Goal: Information Seeking & Learning: Learn about a topic

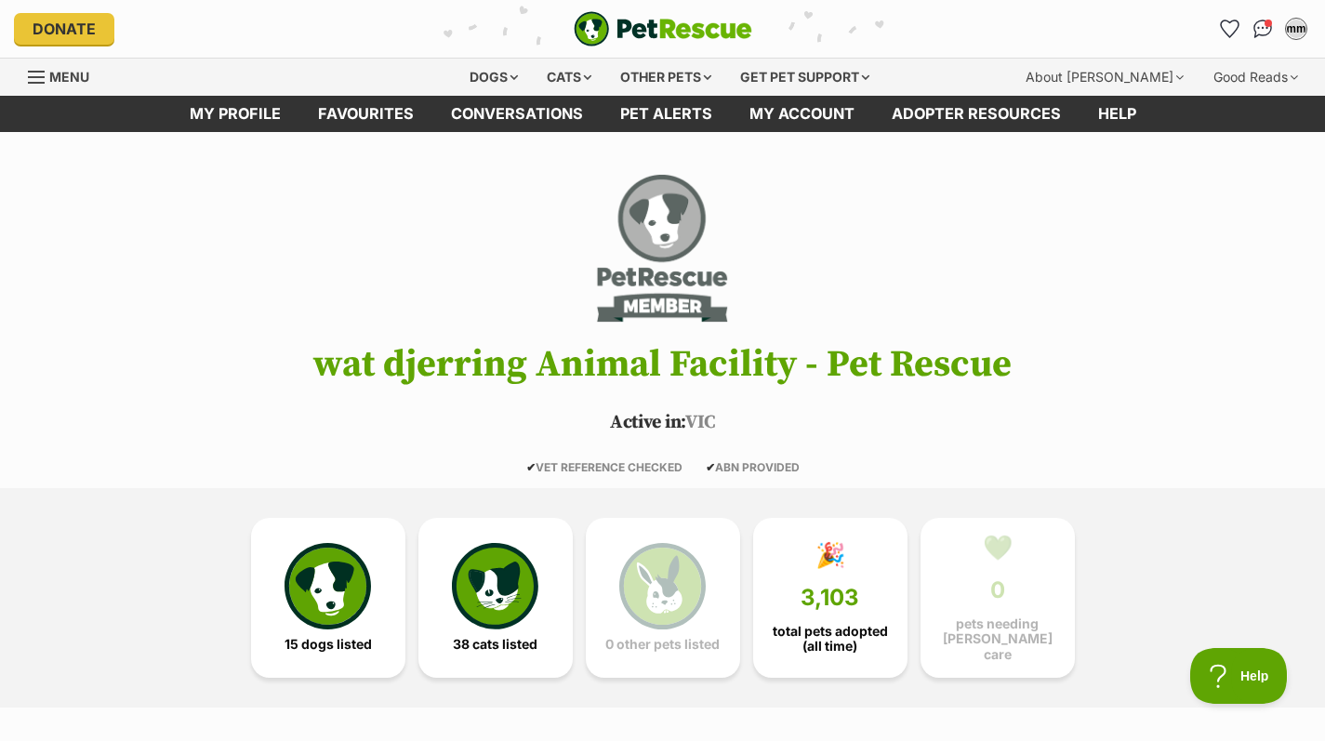
click at [493, 598] on img at bounding box center [495, 586] width 86 height 86
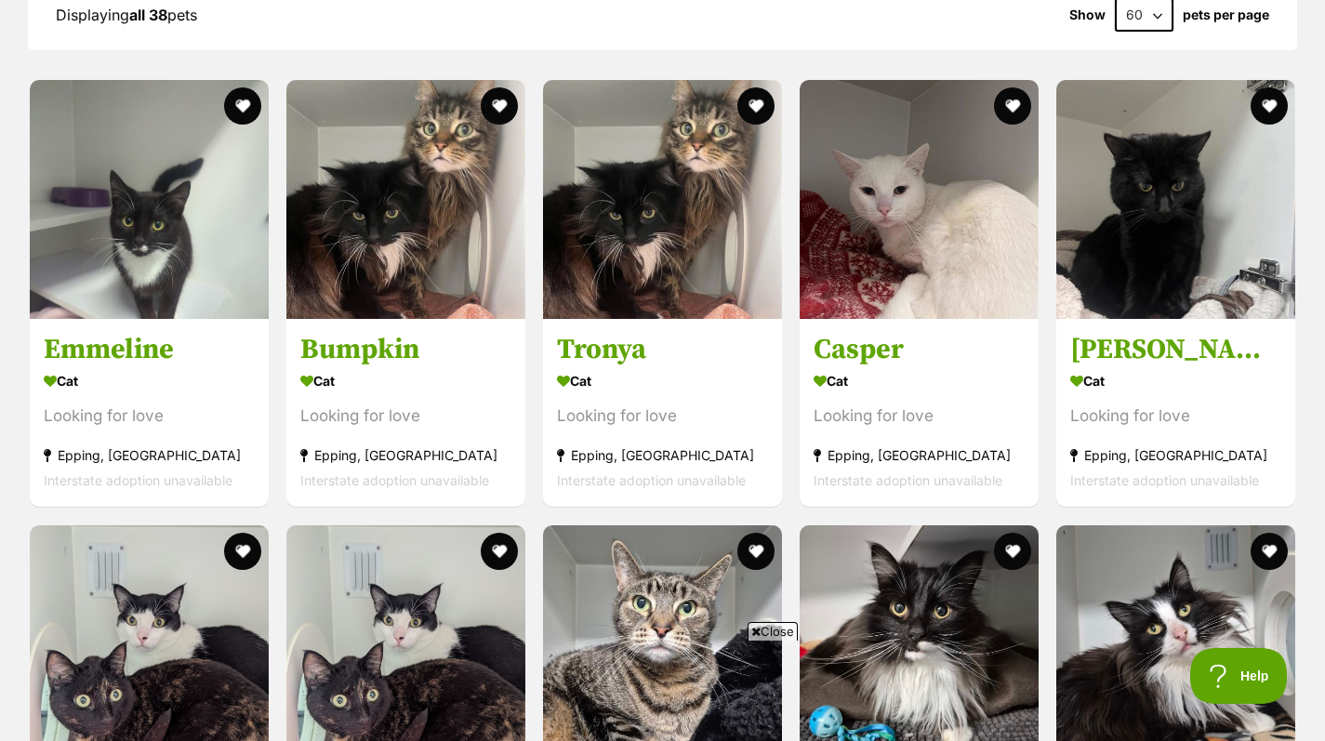
scroll to position [1793, 0]
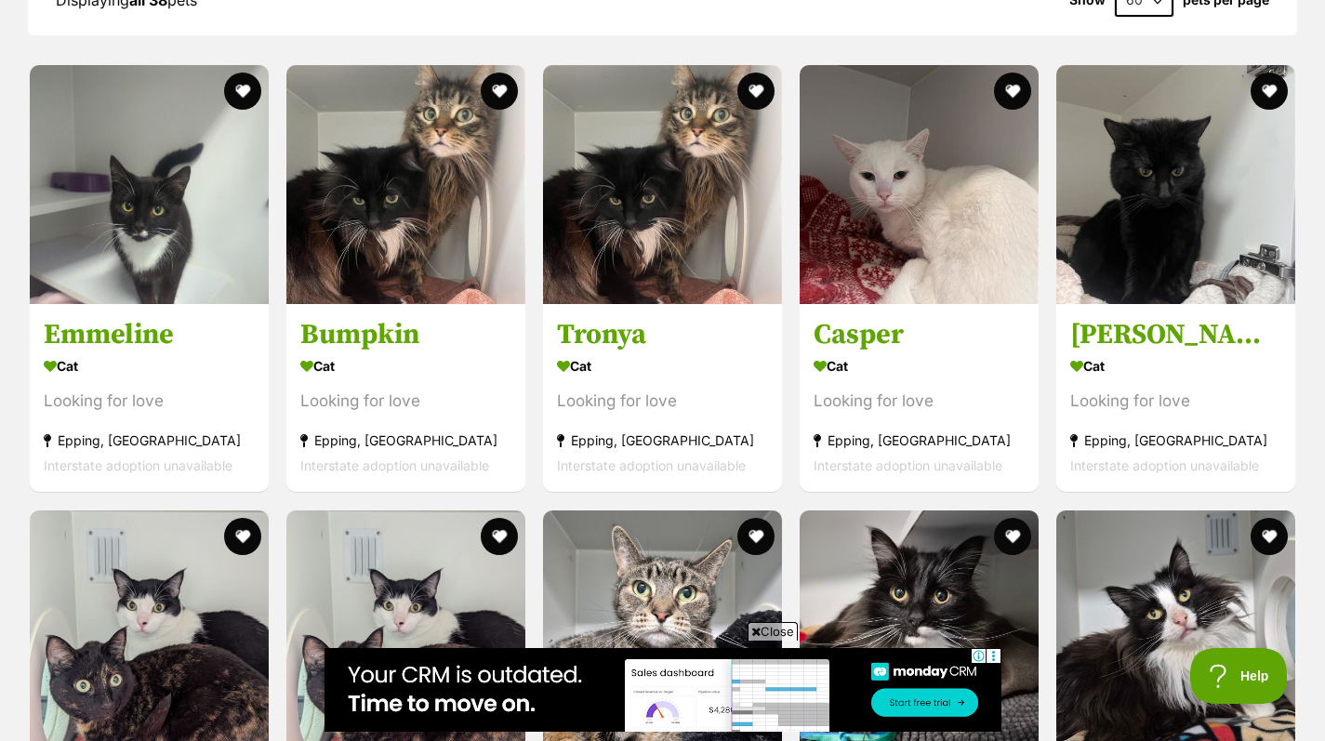
click at [113, 343] on h3 "Emmeline" at bounding box center [149, 335] width 211 height 35
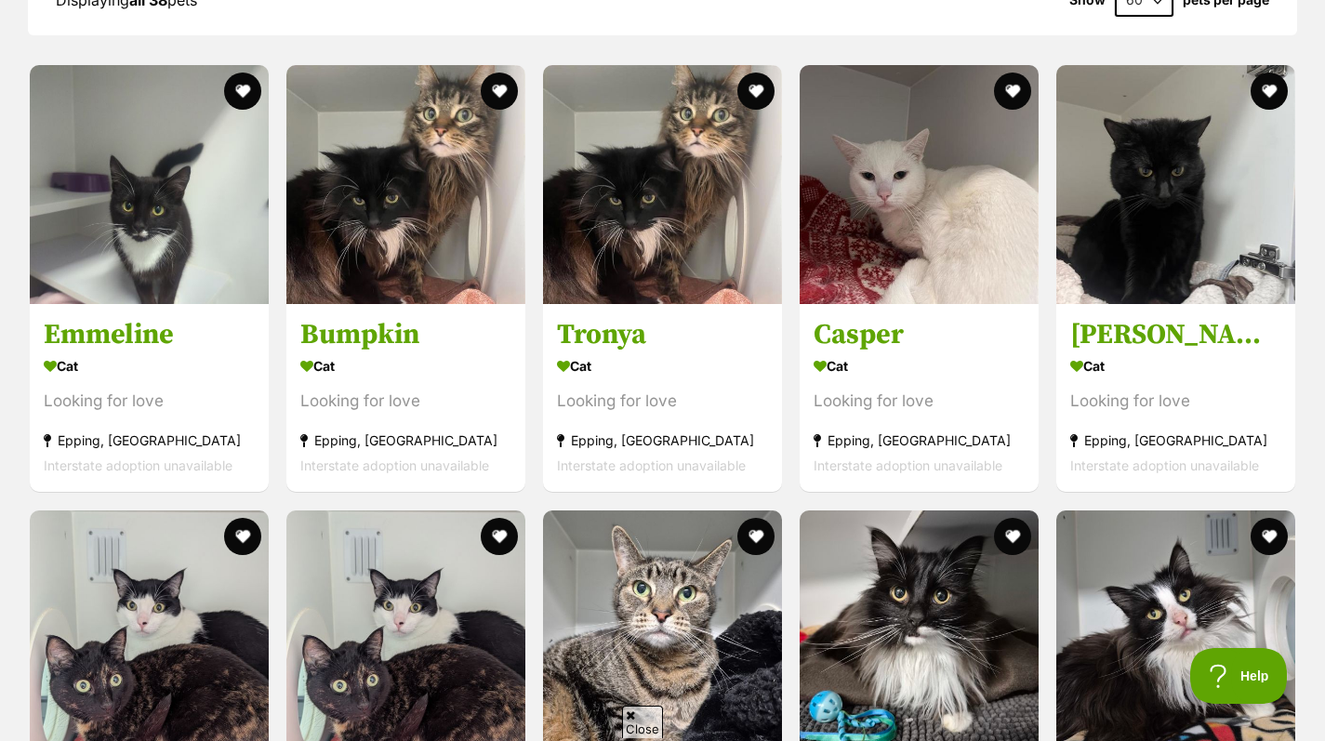
scroll to position [0, 0]
click at [1138, 377] on section "Cat Looking for love [GEOGRAPHIC_DATA], [GEOGRAPHIC_DATA] Interstate adoption u…" at bounding box center [1175, 415] width 211 height 125
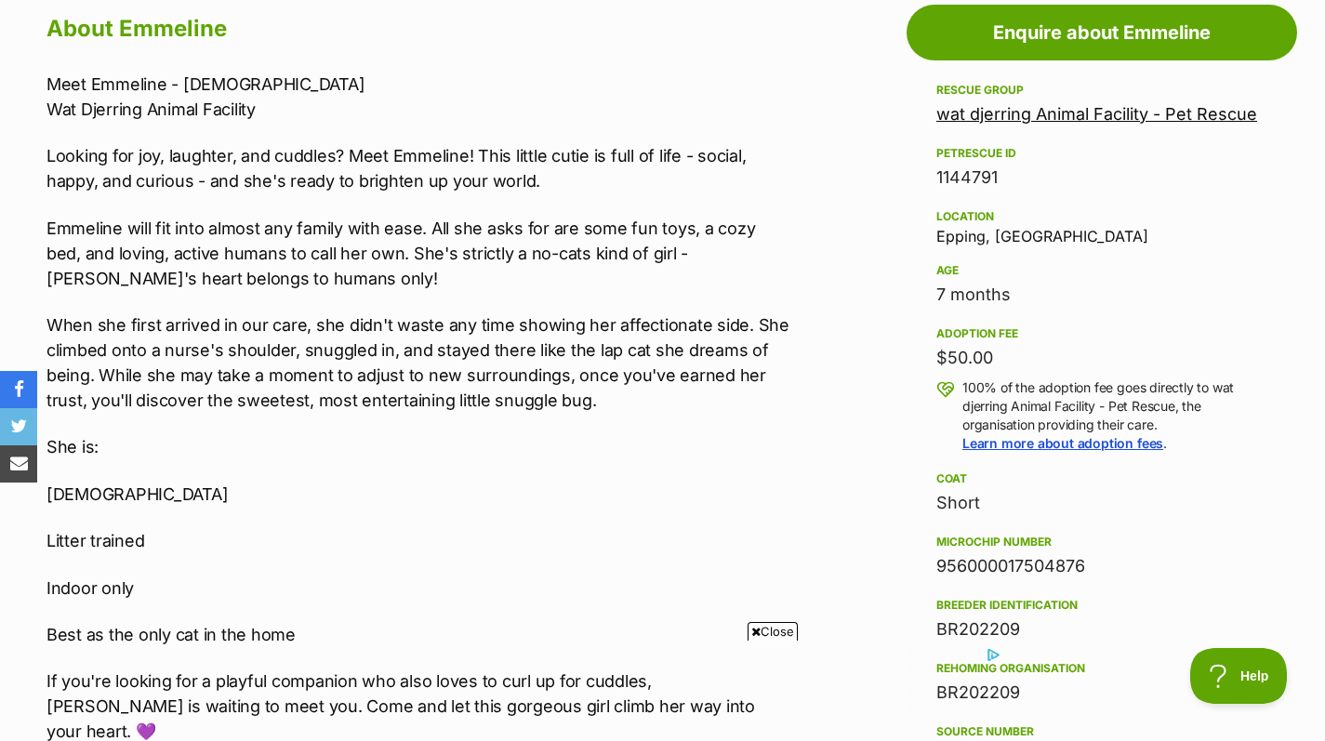
scroll to position [1032, 0]
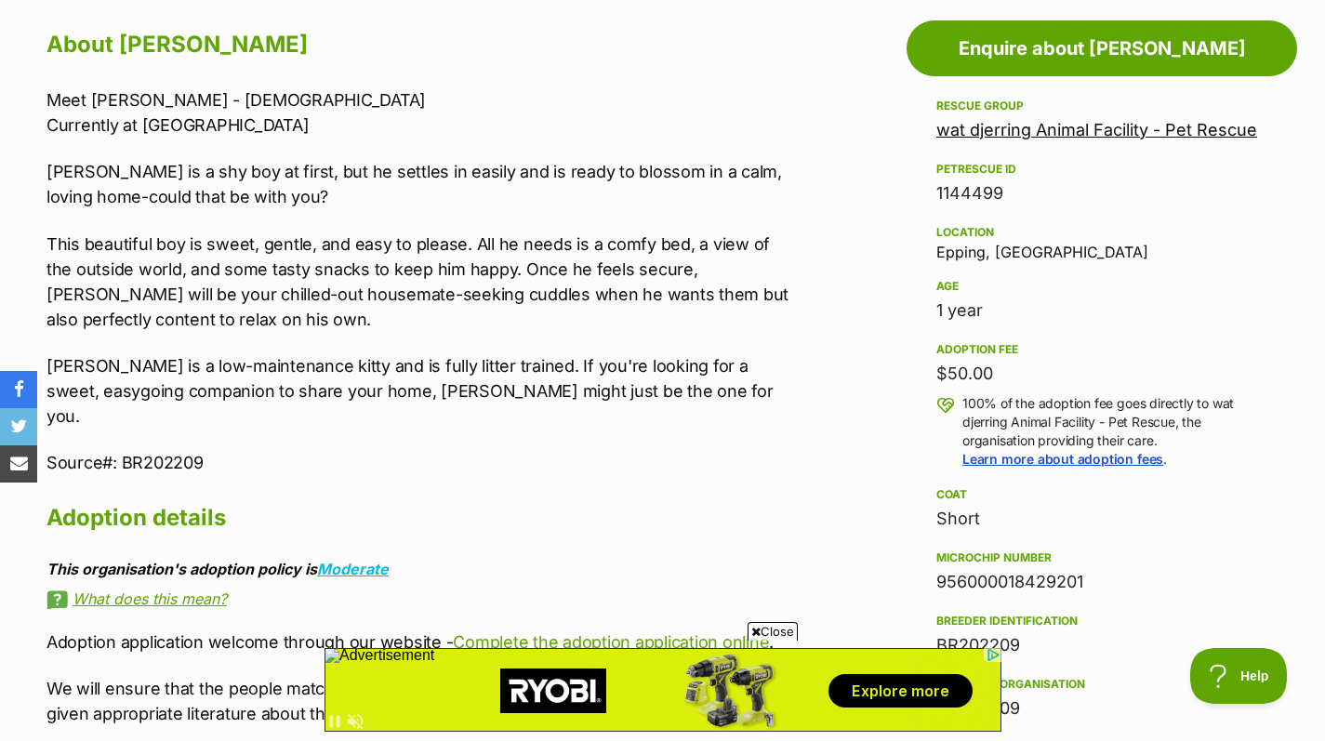
scroll to position [1025, 0]
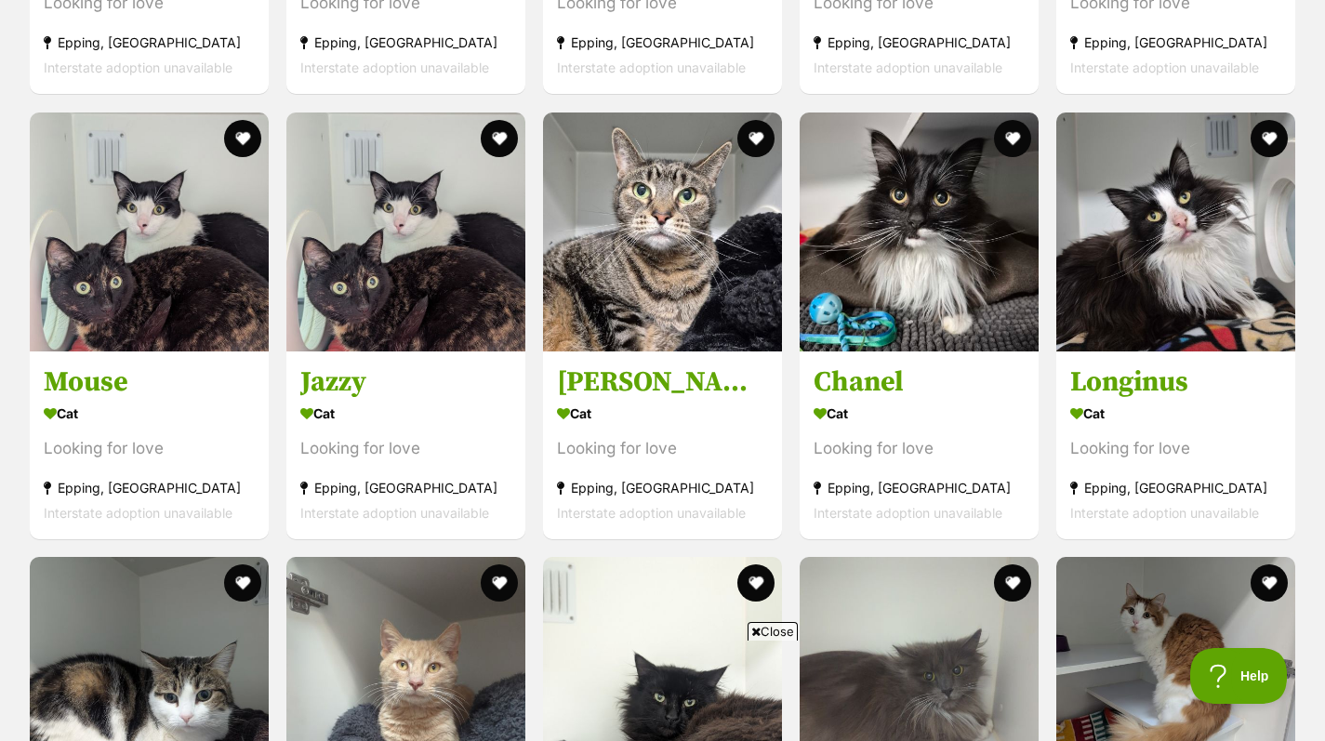
scroll to position [2202, 0]
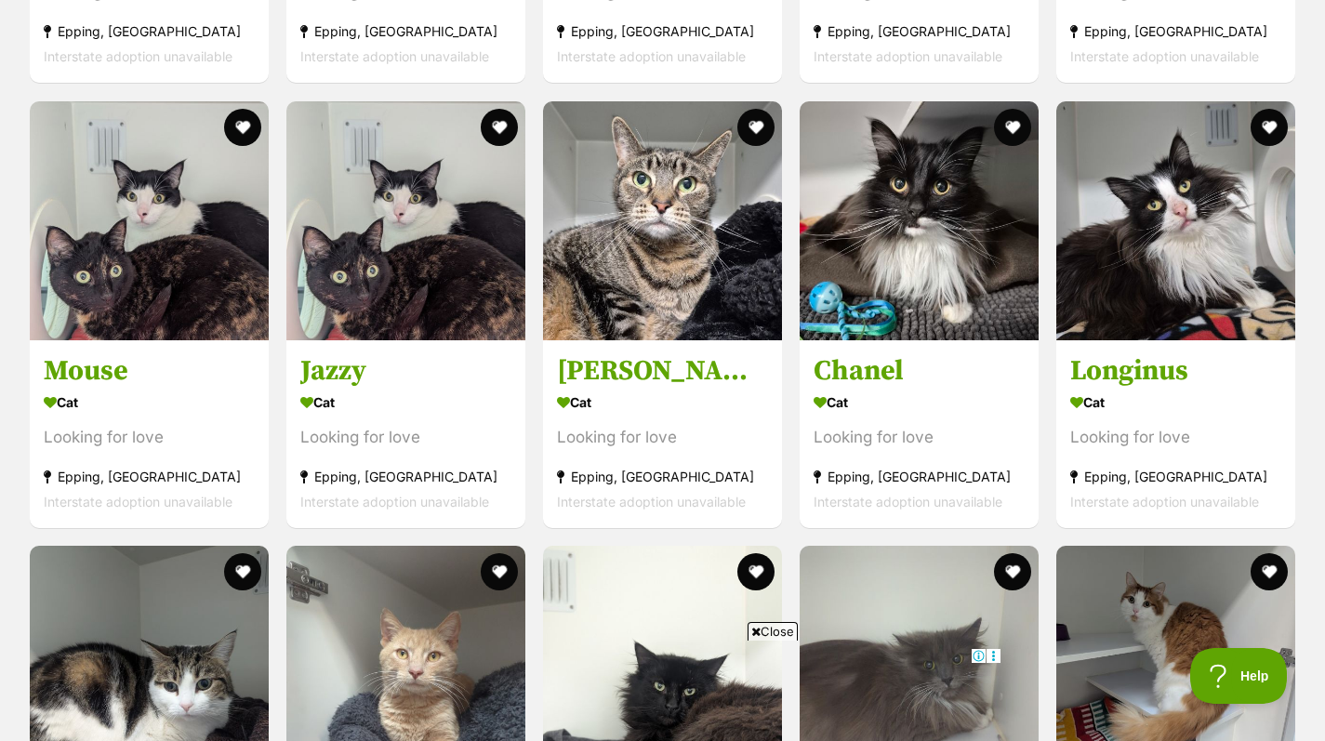
click at [678, 444] on section "Cat Looking for love Epping, VIC Interstate adoption unavailable" at bounding box center [662, 451] width 211 height 125
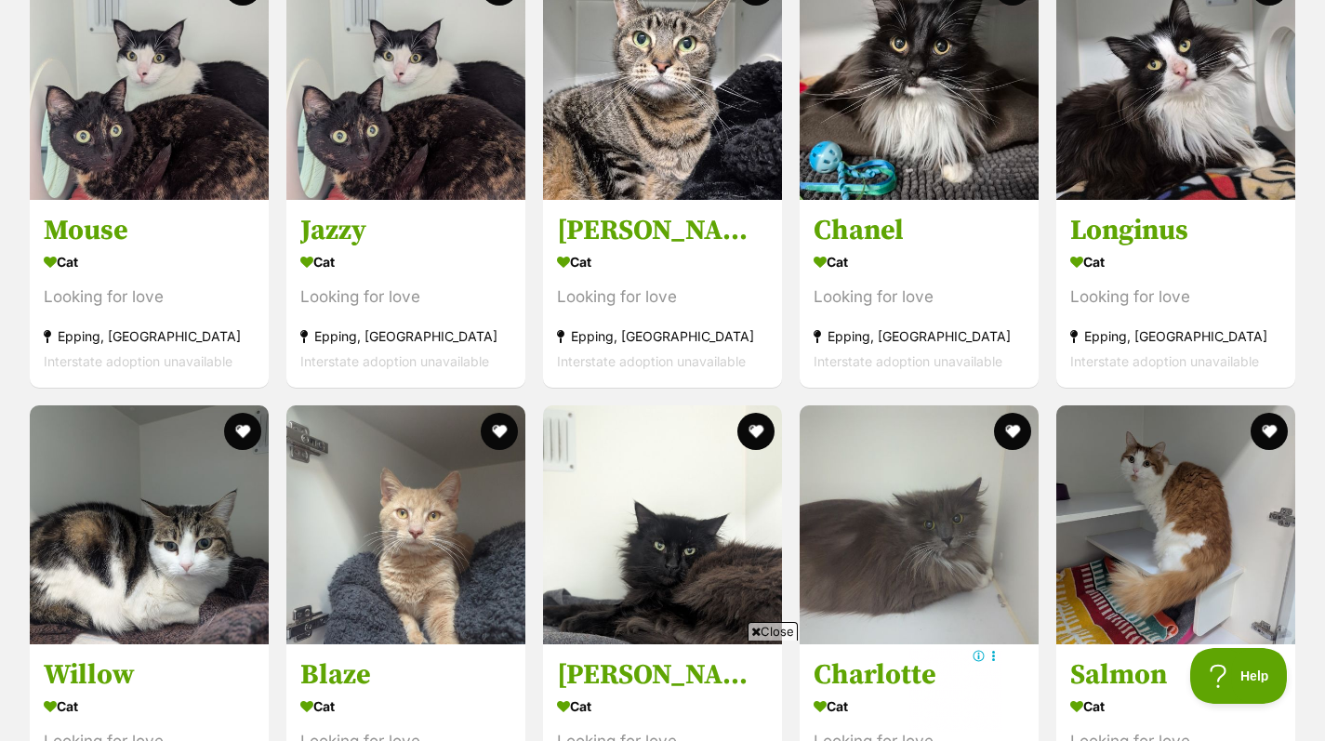
scroll to position [2344, 0]
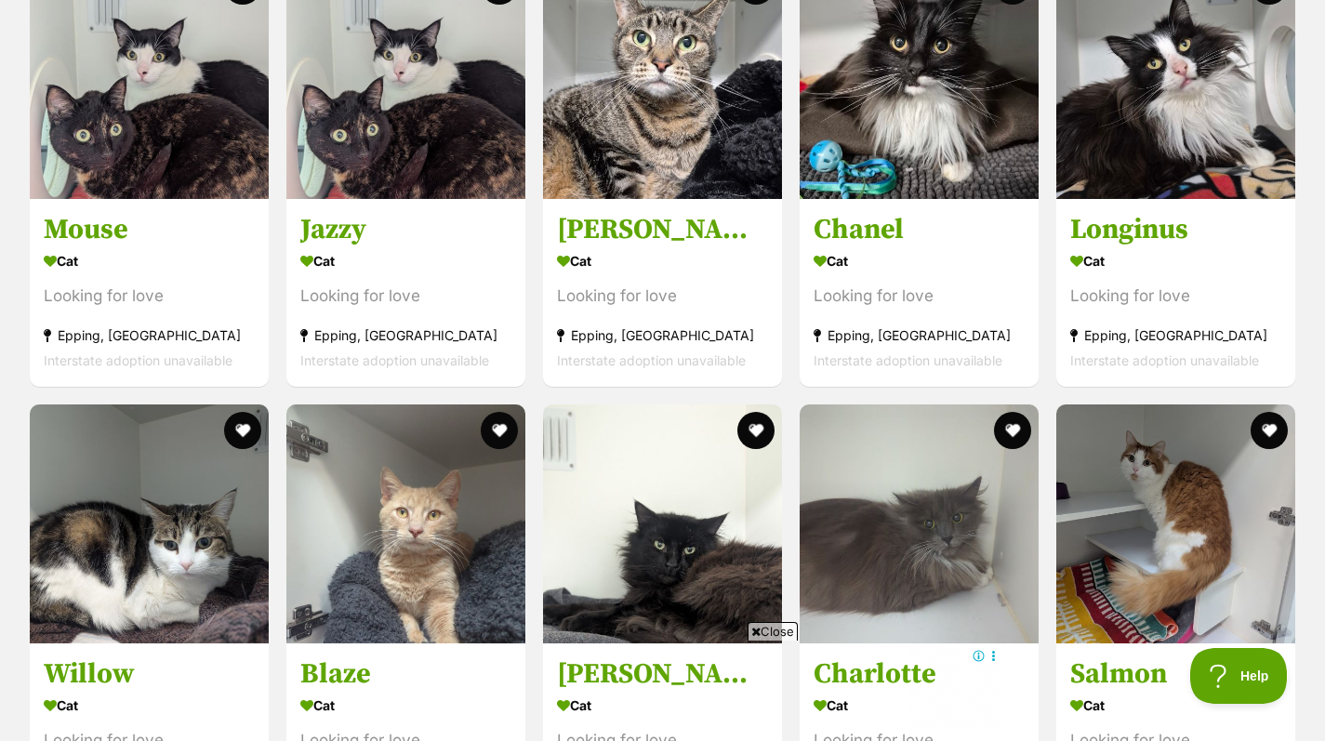
click at [112, 234] on h3 "Mouse" at bounding box center [149, 229] width 211 height 35
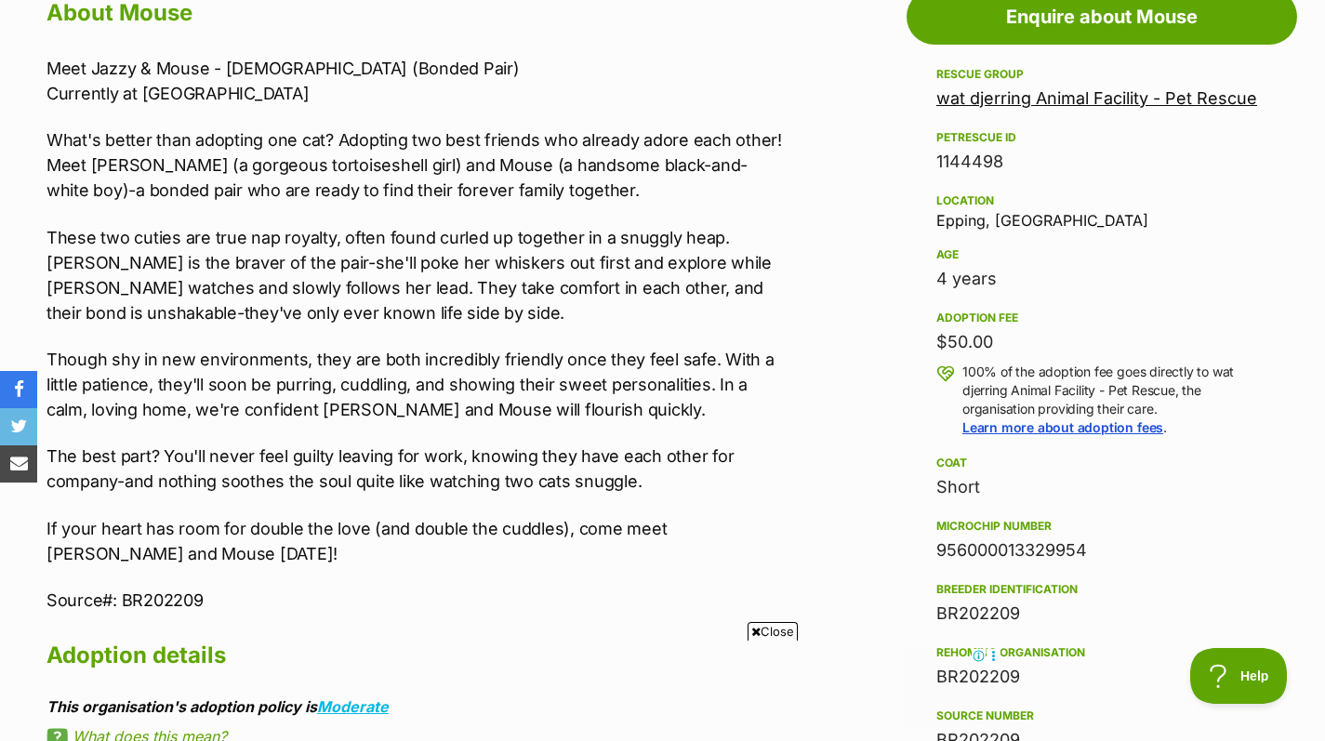
scroll to position [1058, 0]
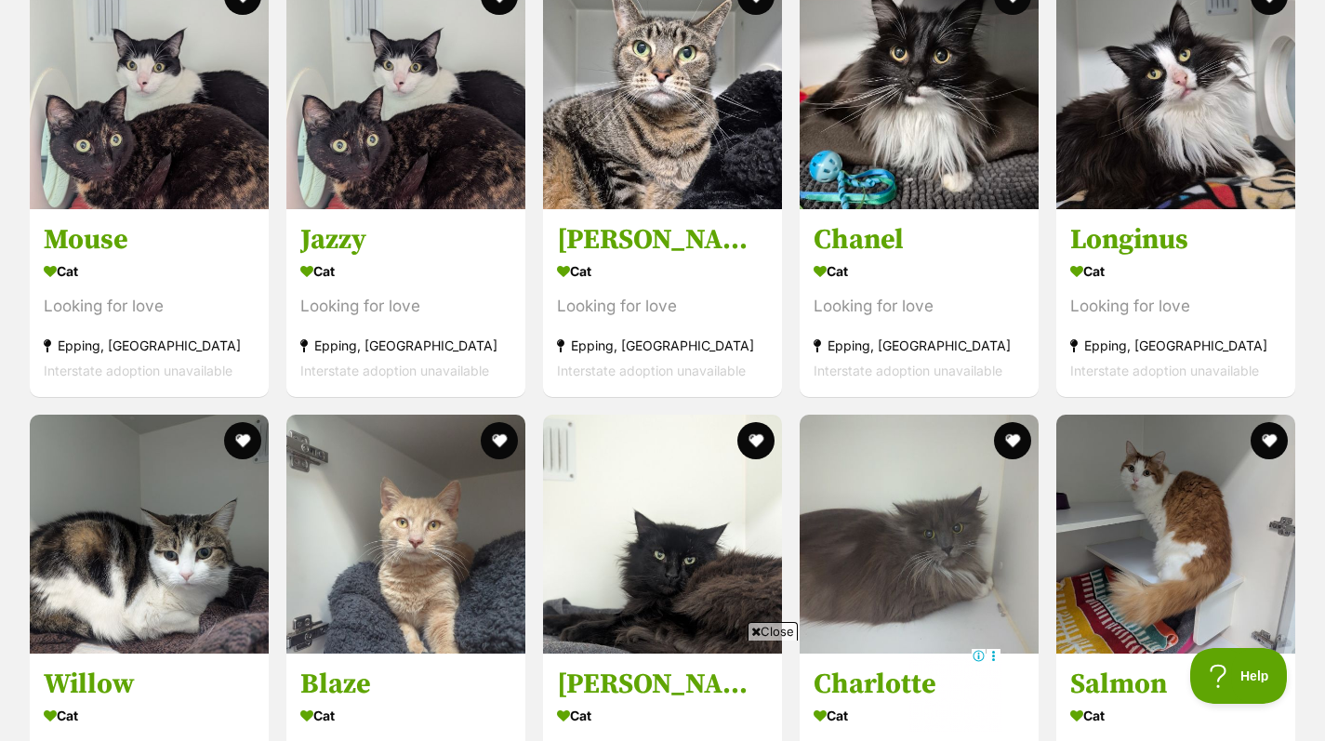
scroll to position [2305, 0]
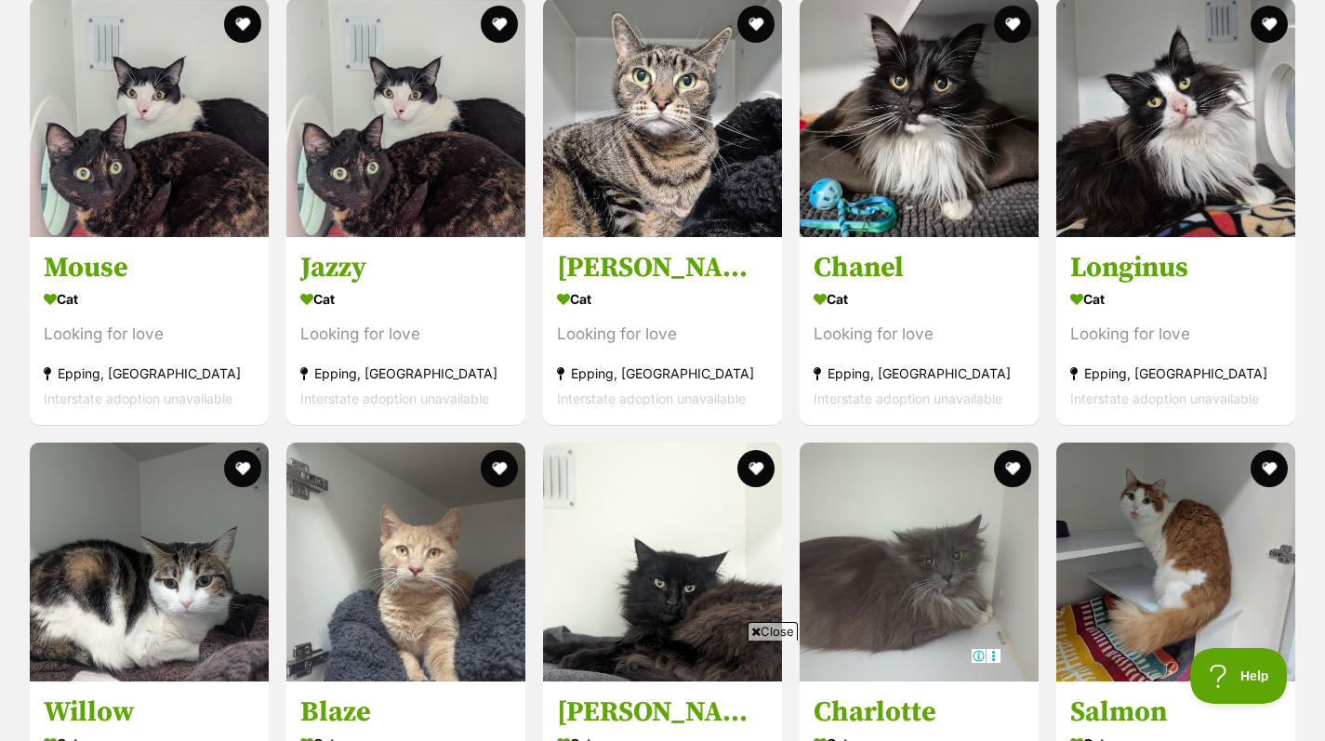
click at [1168, 307] on section "Cat Looking for love Epping, VIC Interstate adoption unavailable" at bounding box center [1175, 347] width 211 height 125
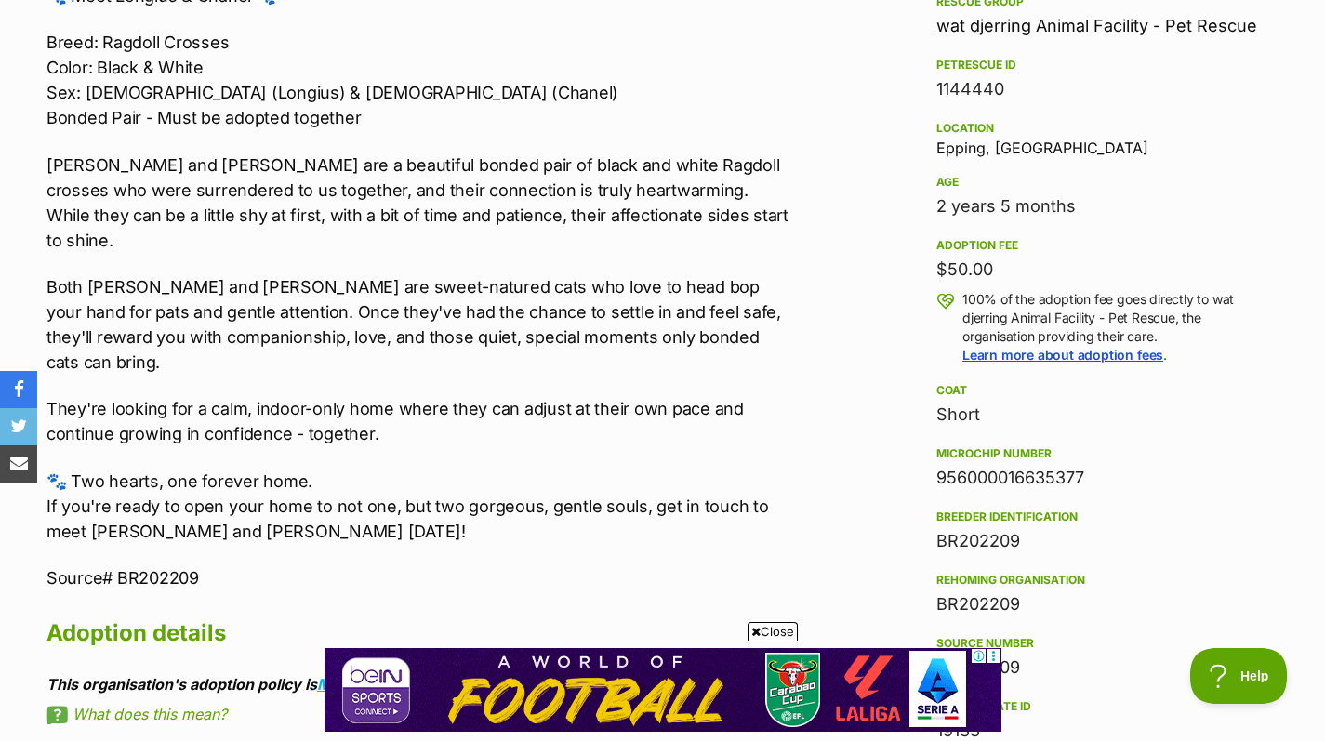
scroll to position [1131, 0]
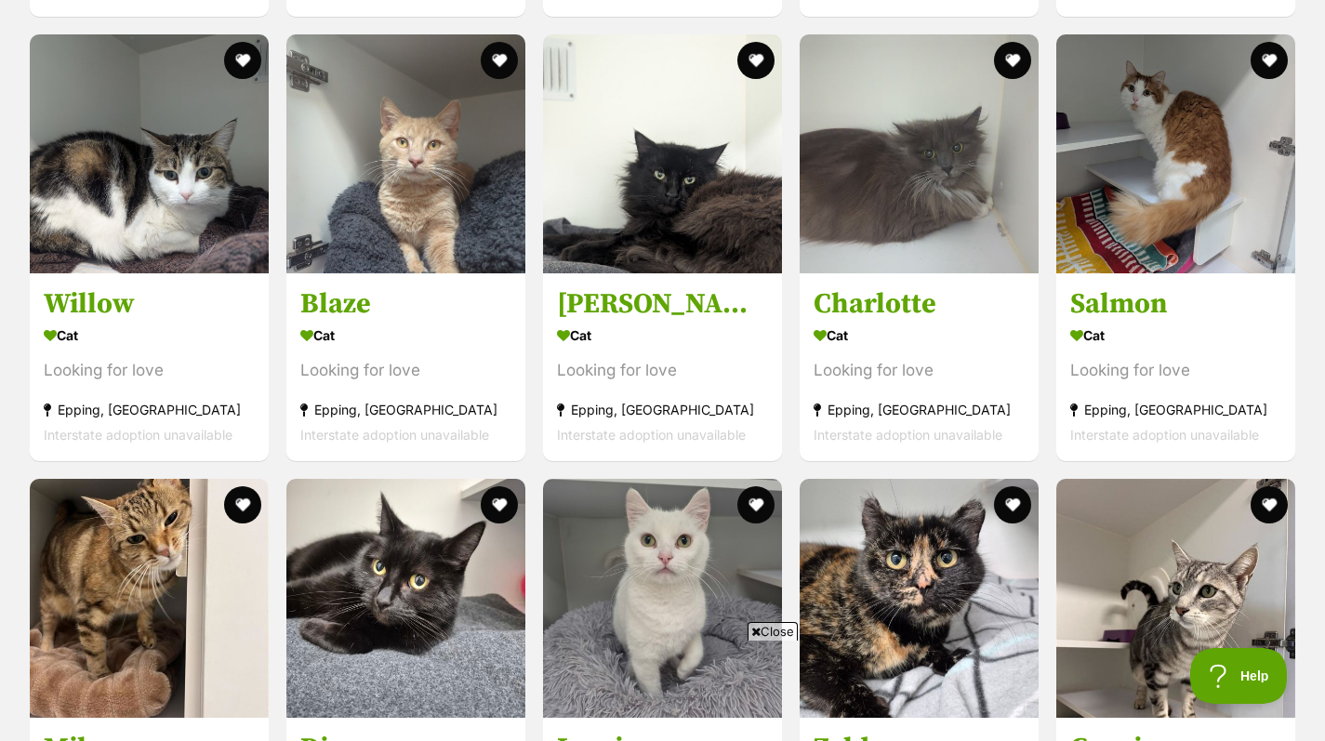
scroll to position [2717, 0]
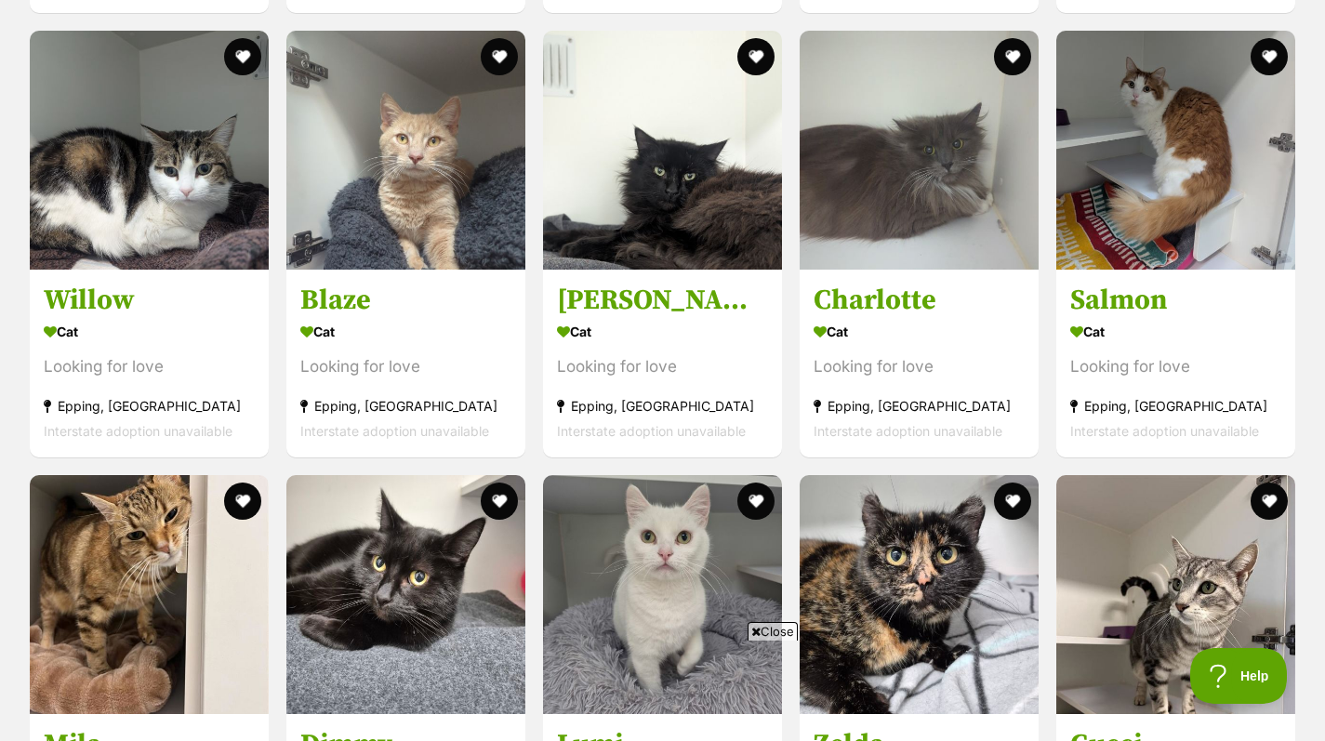
click at [98, 339] on section "Cat Looking for love Epping, VIC Interstate adoption unavailable" at bounding box center [149, 380] width 211 height 125
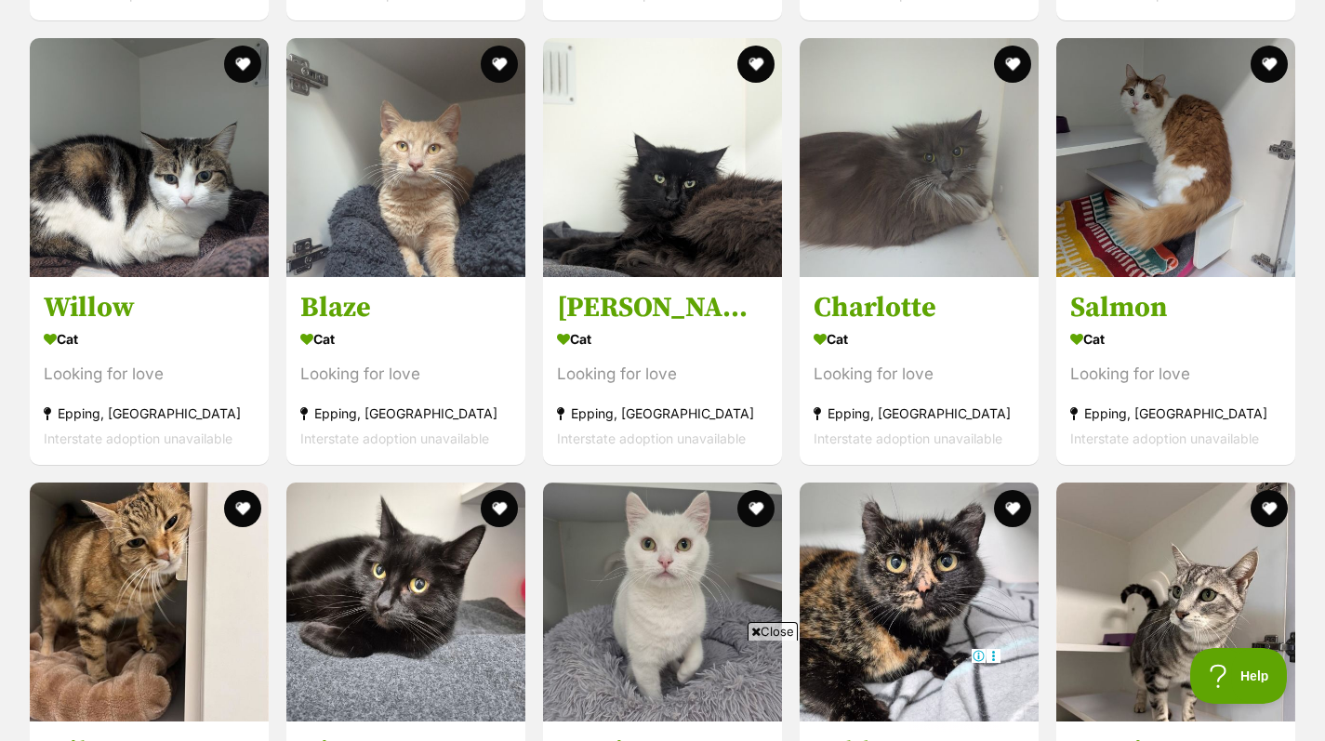
scroll to position [2717, 0]
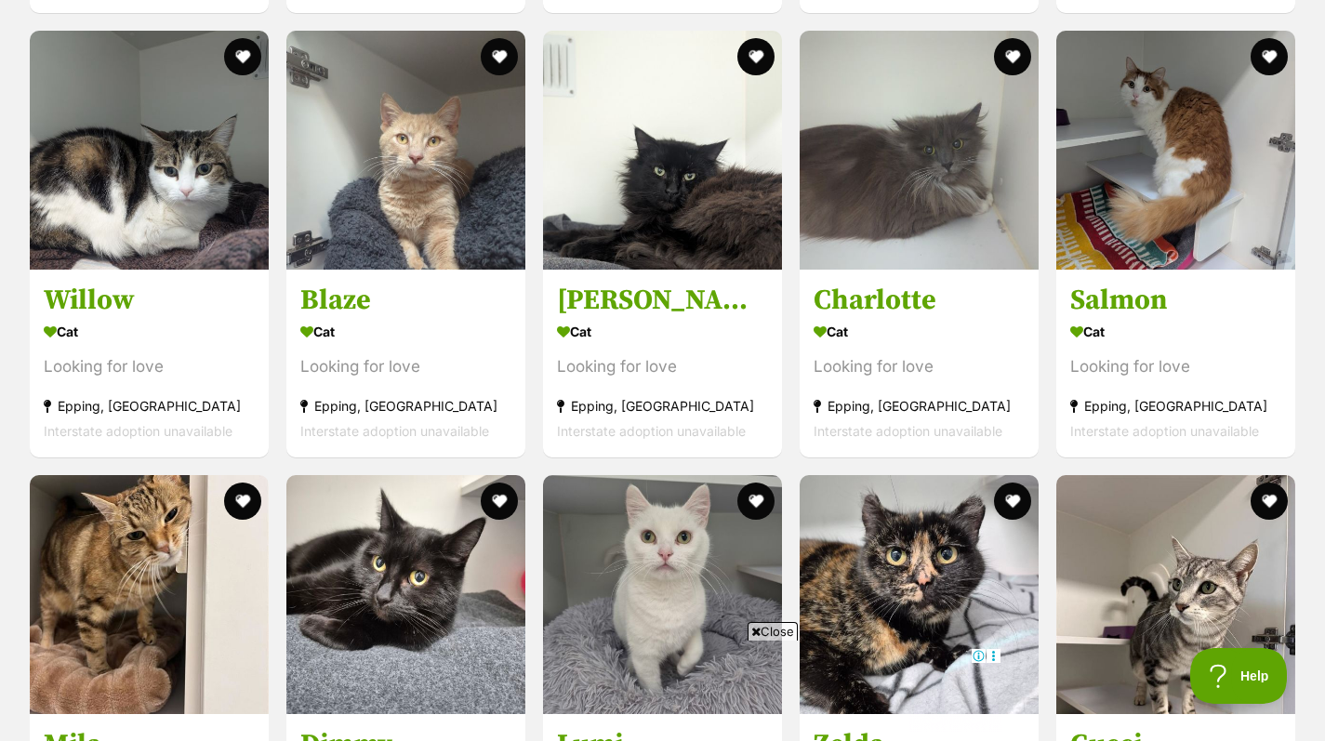
click at [97, 334] on div "Cat" at bounding box center [149, 331] width 211 height 27
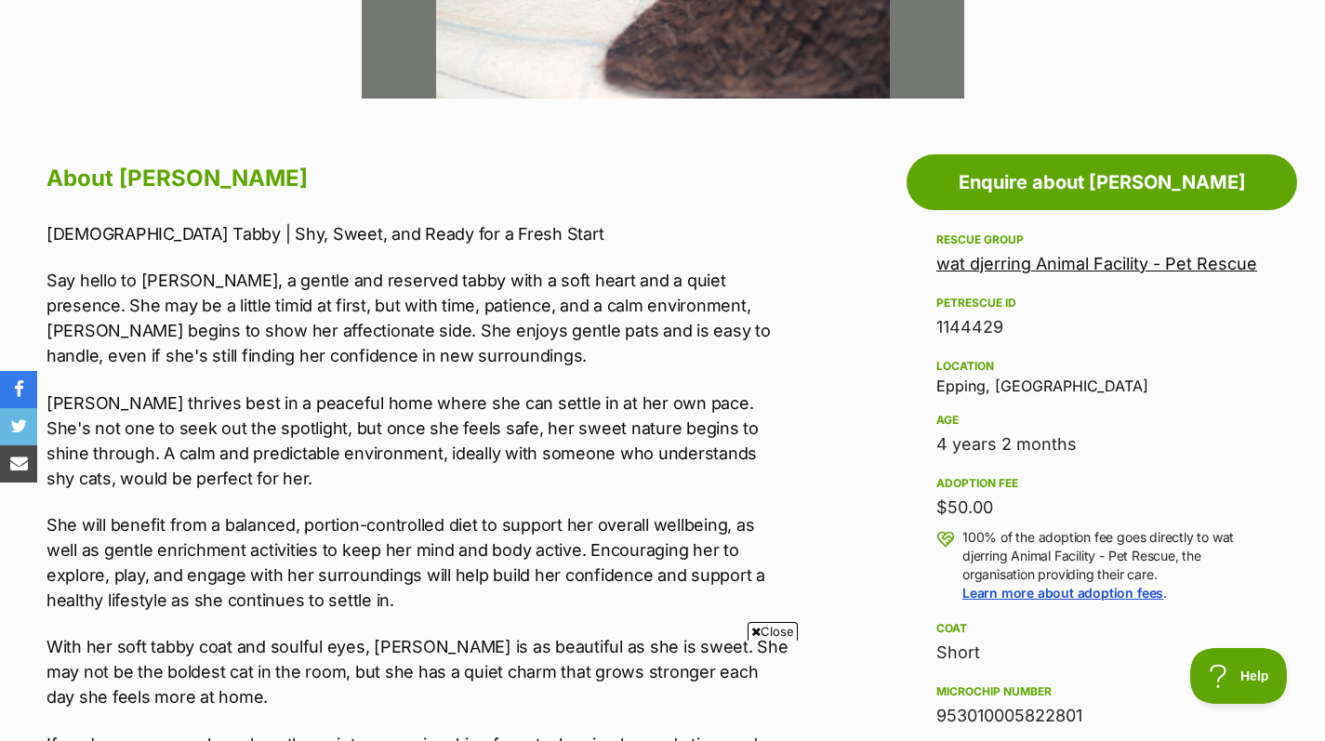
scroll to position [891, 0]
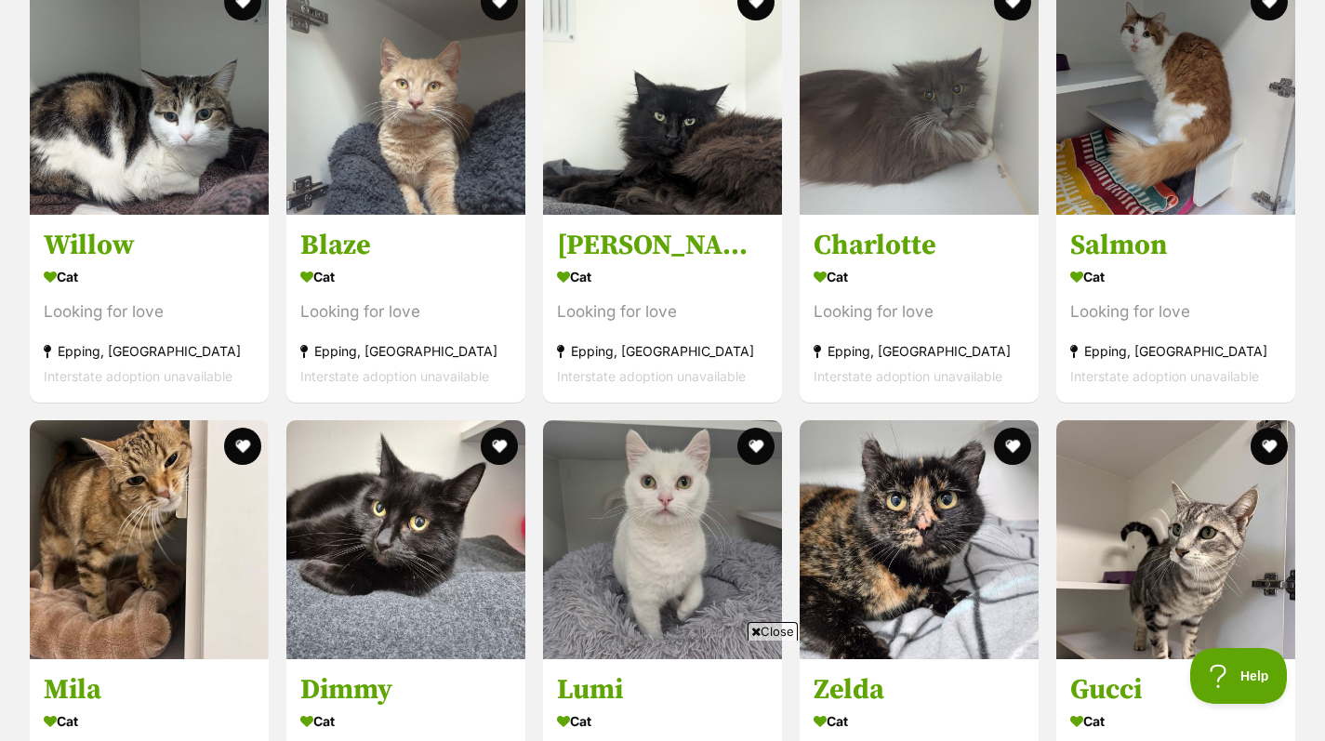
scroll to position [2777, 0]
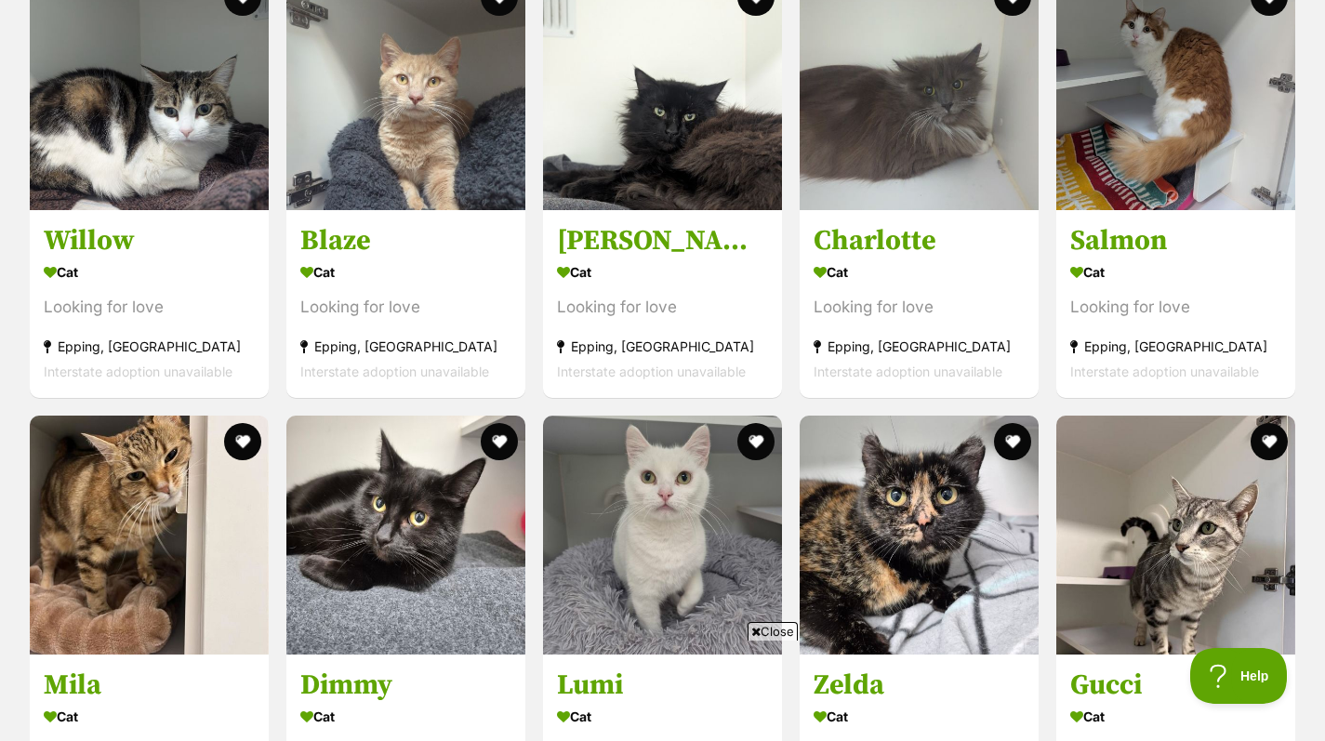
click at [368, 236] on h3 "Blaze" at bounding box center [405, 240] width 211 height 35
click at [889, 248] on h3 "Charlotte" at bounding box center [918, 240] width 211 height 35
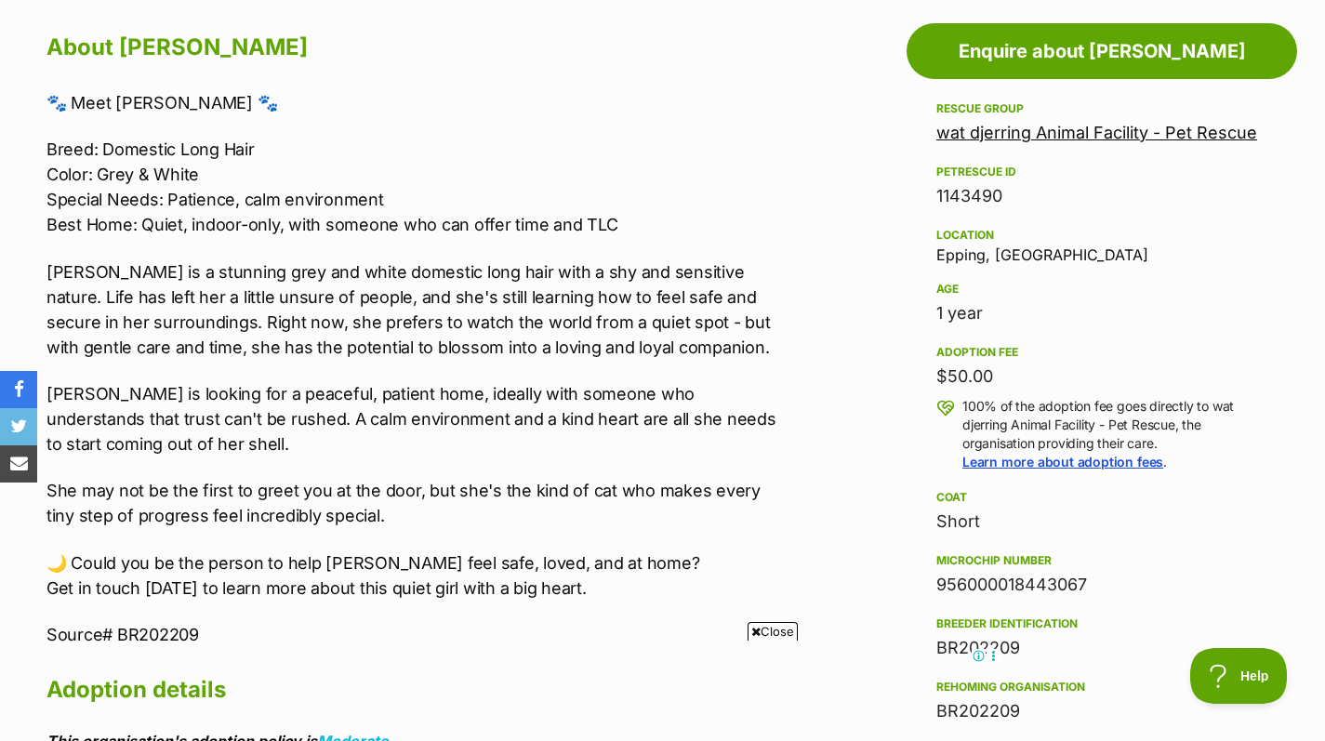
scroll to position [1029, 0]
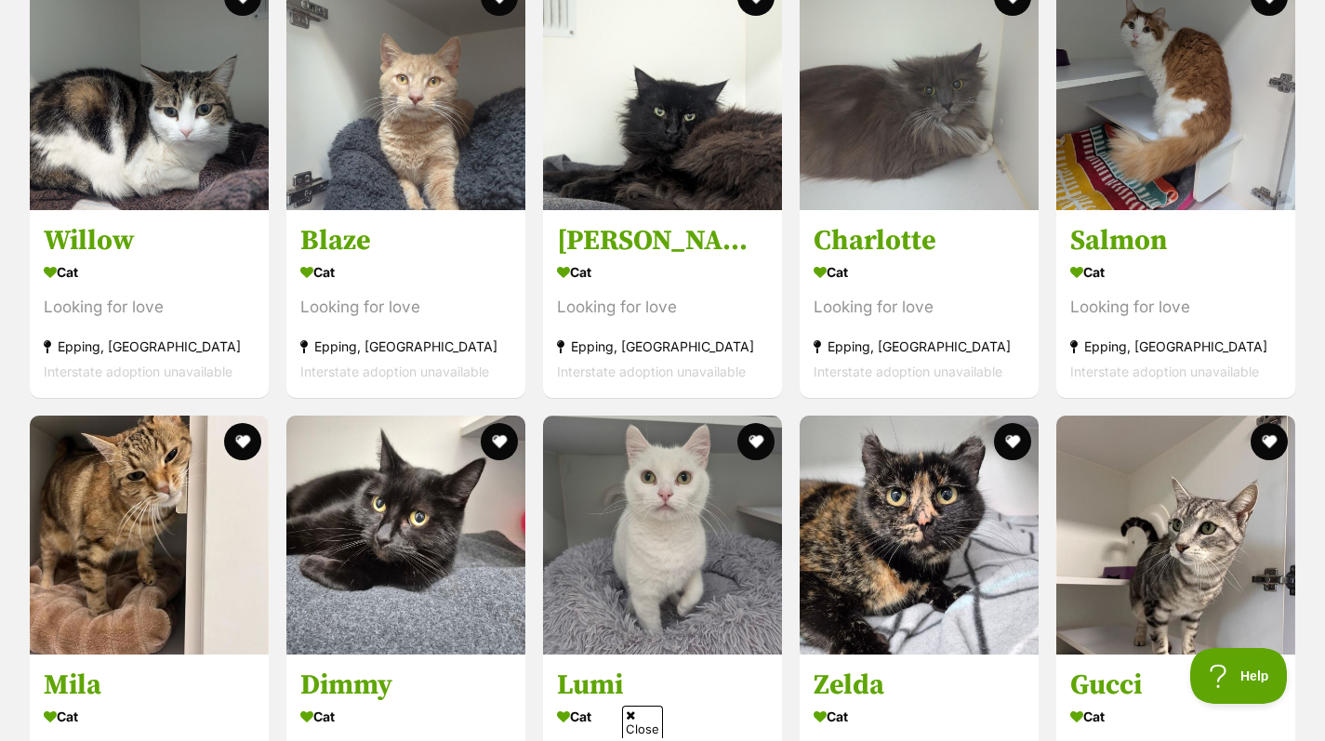
click at [1157, 295] on div "Looking for love" at bounding box center [1175, 307] width 211 height 25
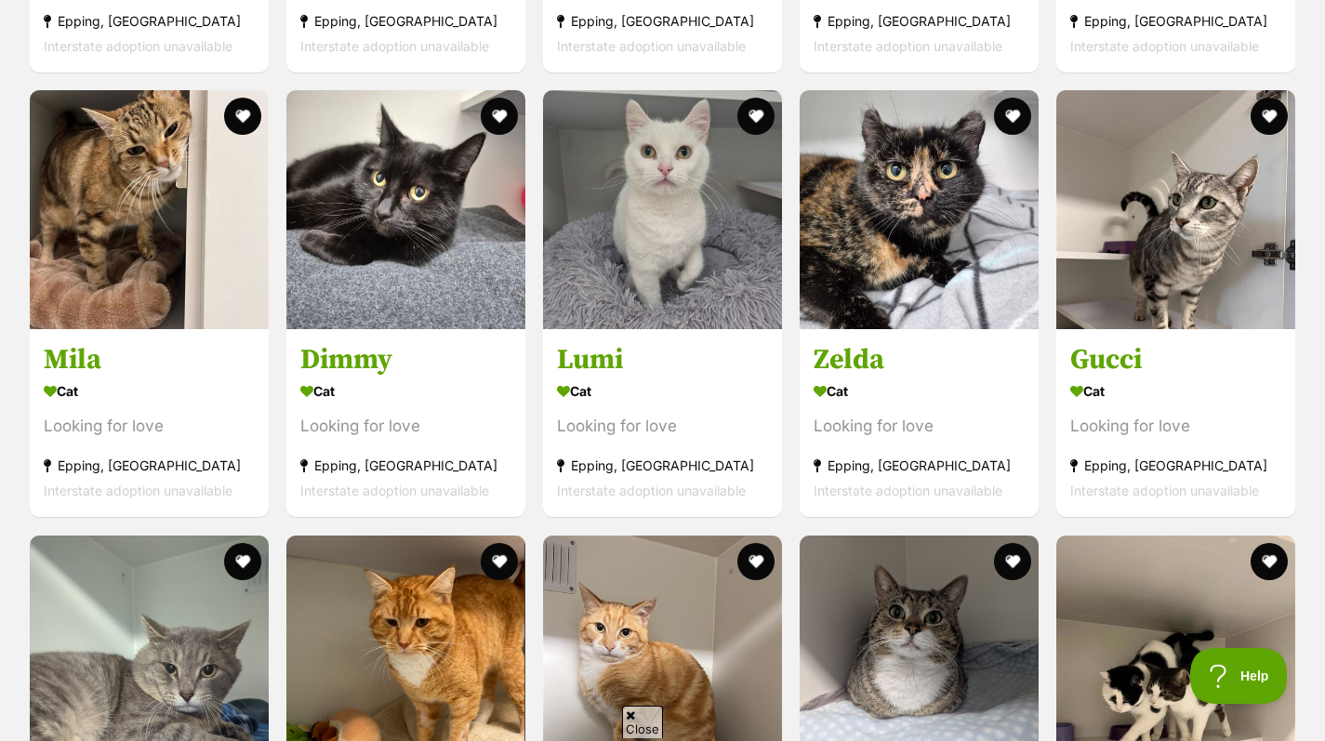
scroll to position [3106, 0]
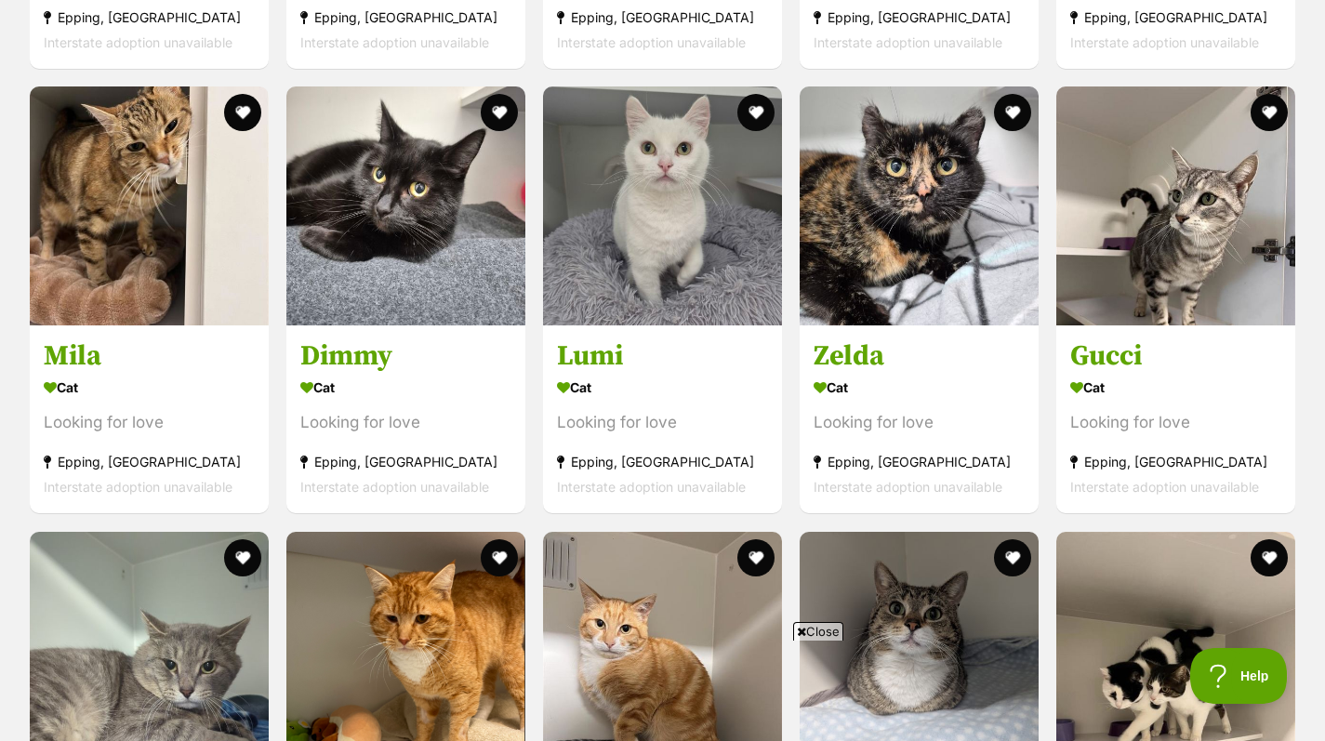
click at [132, 294] on img at bounding box center [149, 205] width 239 height 239
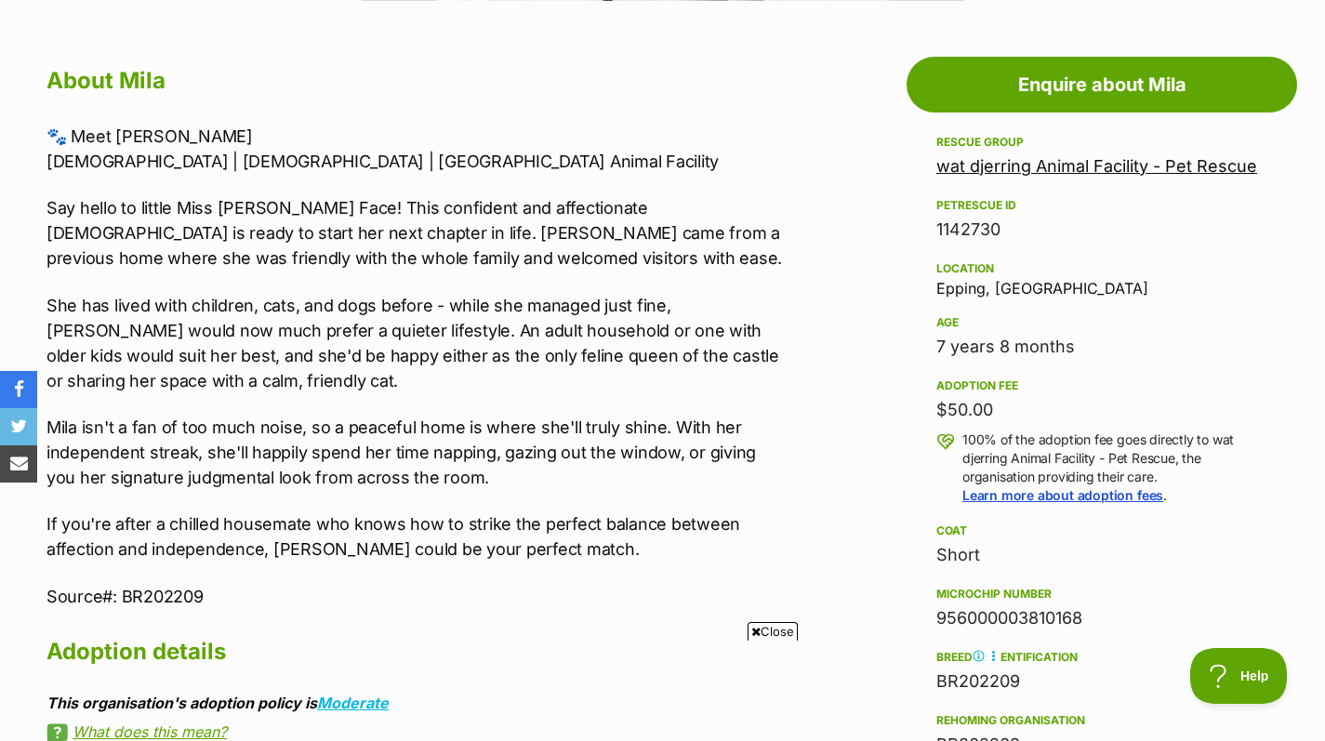
scroll to position [991, 0]
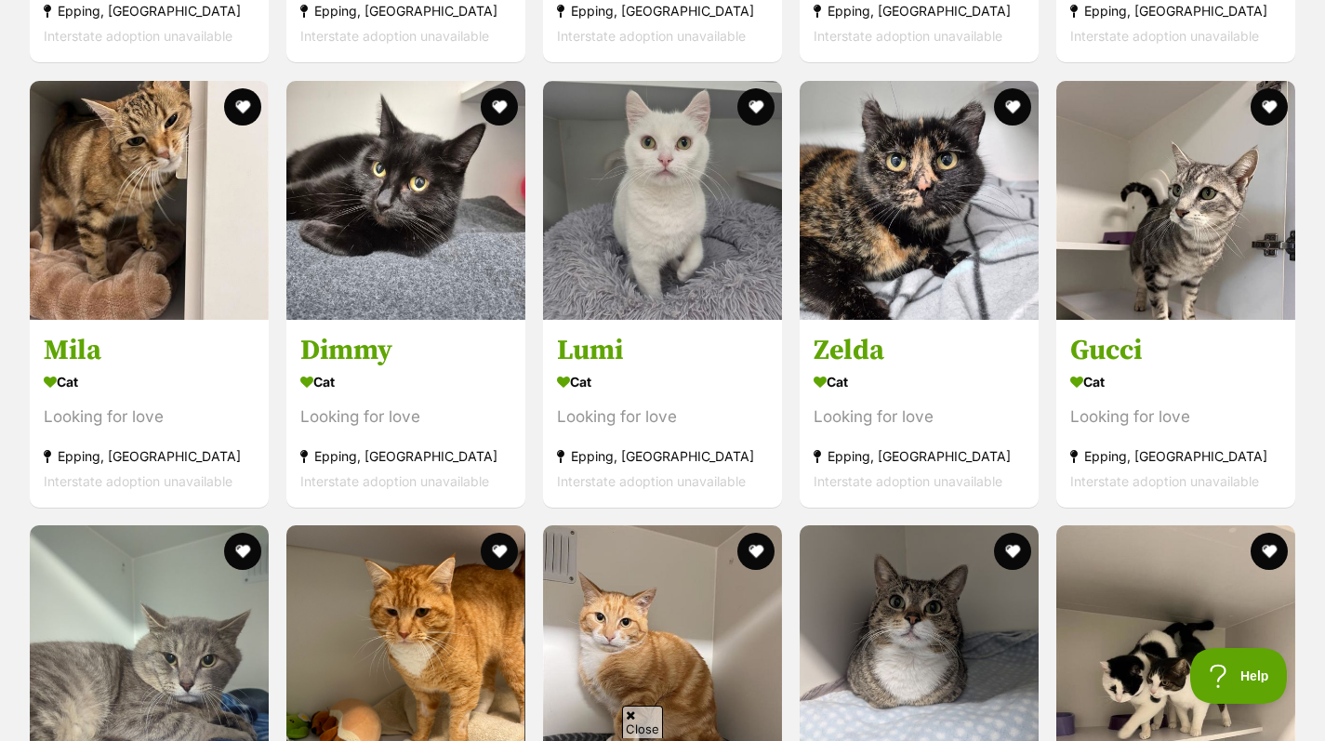
scroll to position [3106, 0]
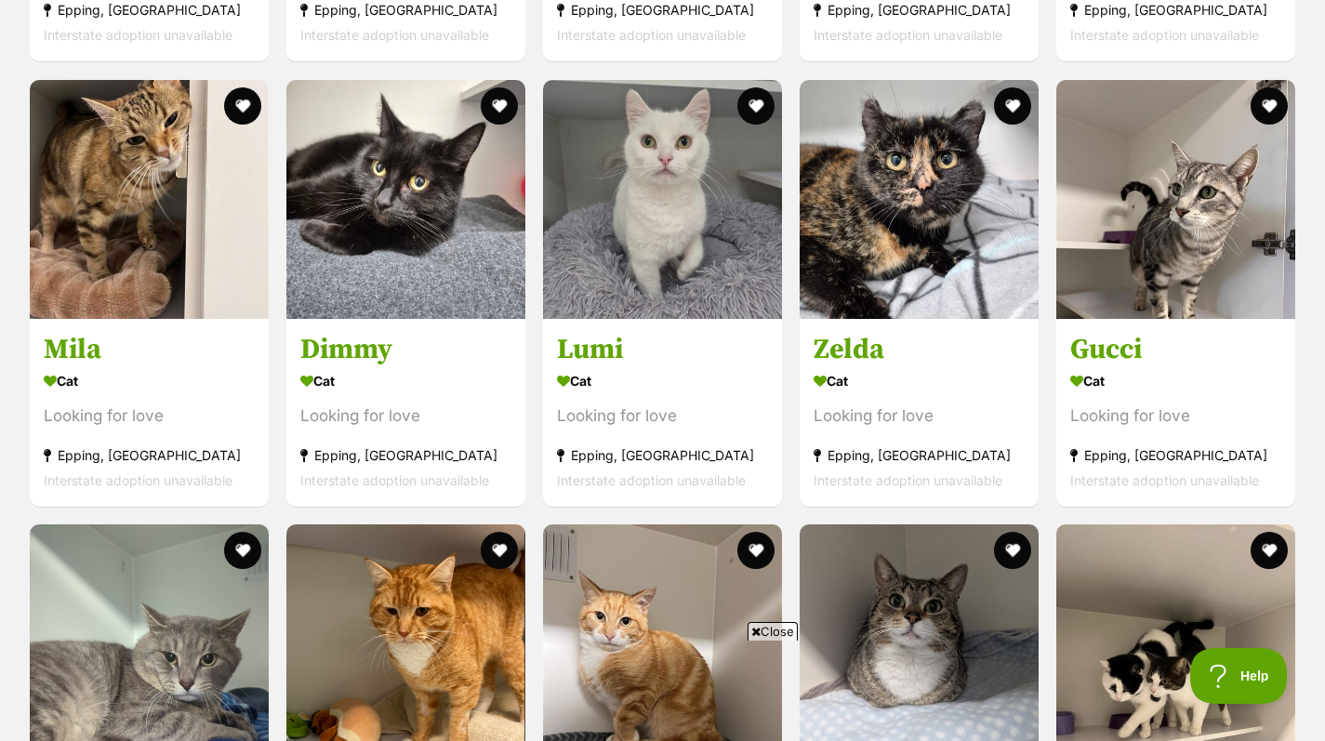
click at [415, 367] on h3 "Dimmy" at bounding box center [405, 349] width 211 height 35
click at [611, 357] on h3 "Lumi" at bounding box center [662, 349] width 211 height 35
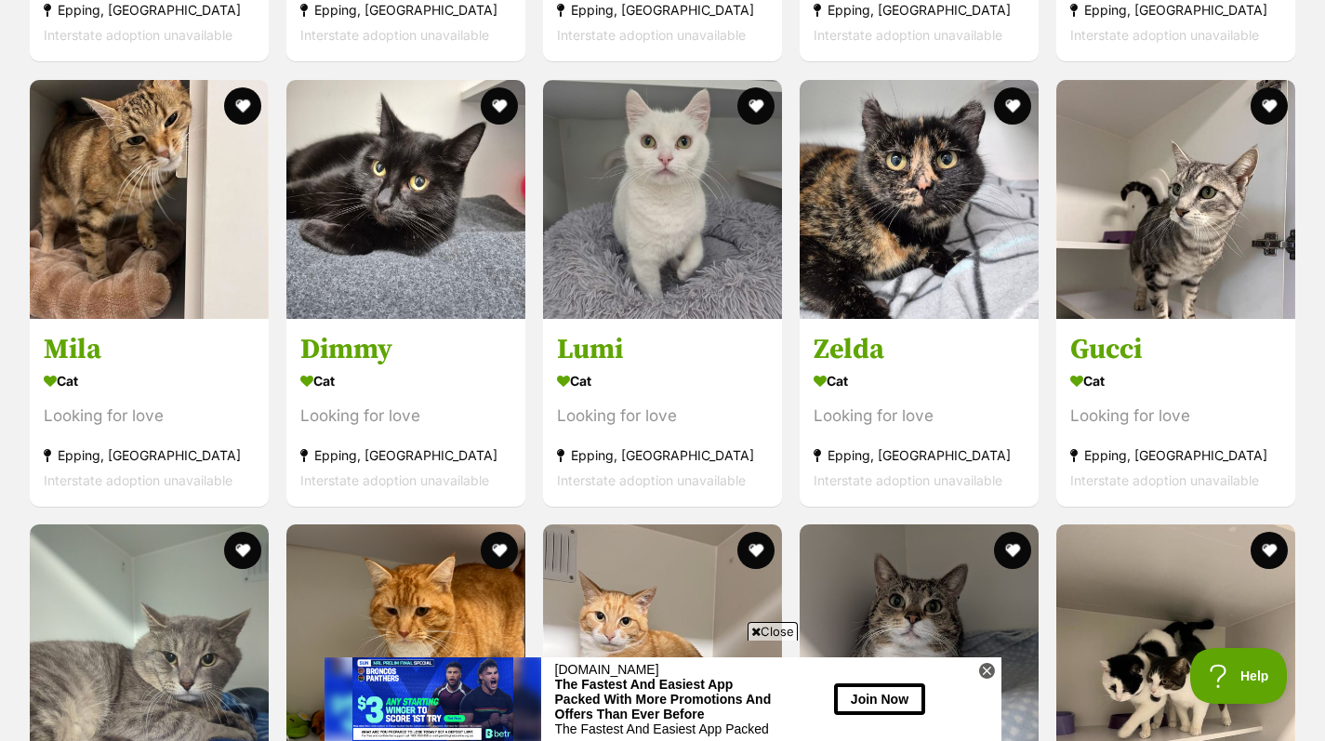
click at [928, 360] on h3 "Zelda" at bounding box center [918, 349] width 211 height 35
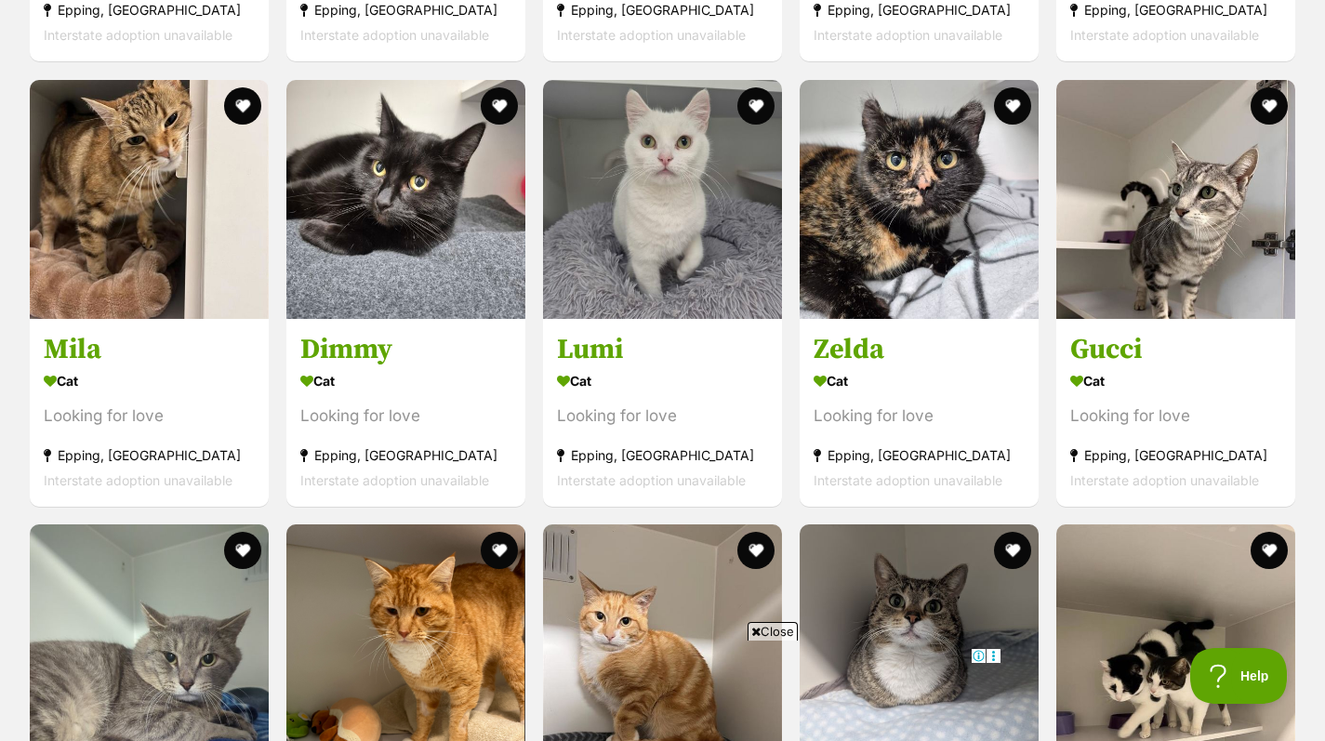
click at [1169, 362] on h3 "Gucci" at bounding box center [1175, 349] width 211 height 35
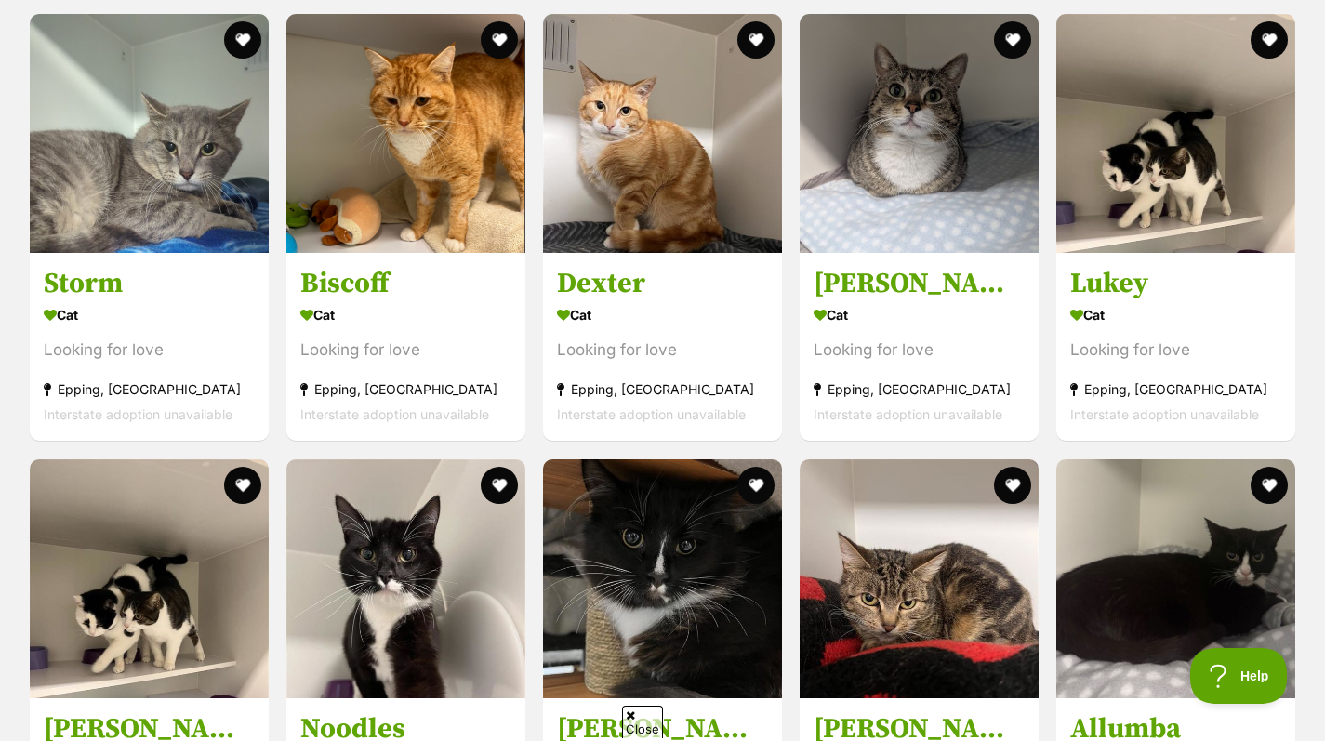
click at [110, 341] on div "Looking for love" at bounding box center [149, 350] width 211 height 25
click at [376, 300] on h3 "Biscoff" at bounding box center [405, 284] width 211 height 35
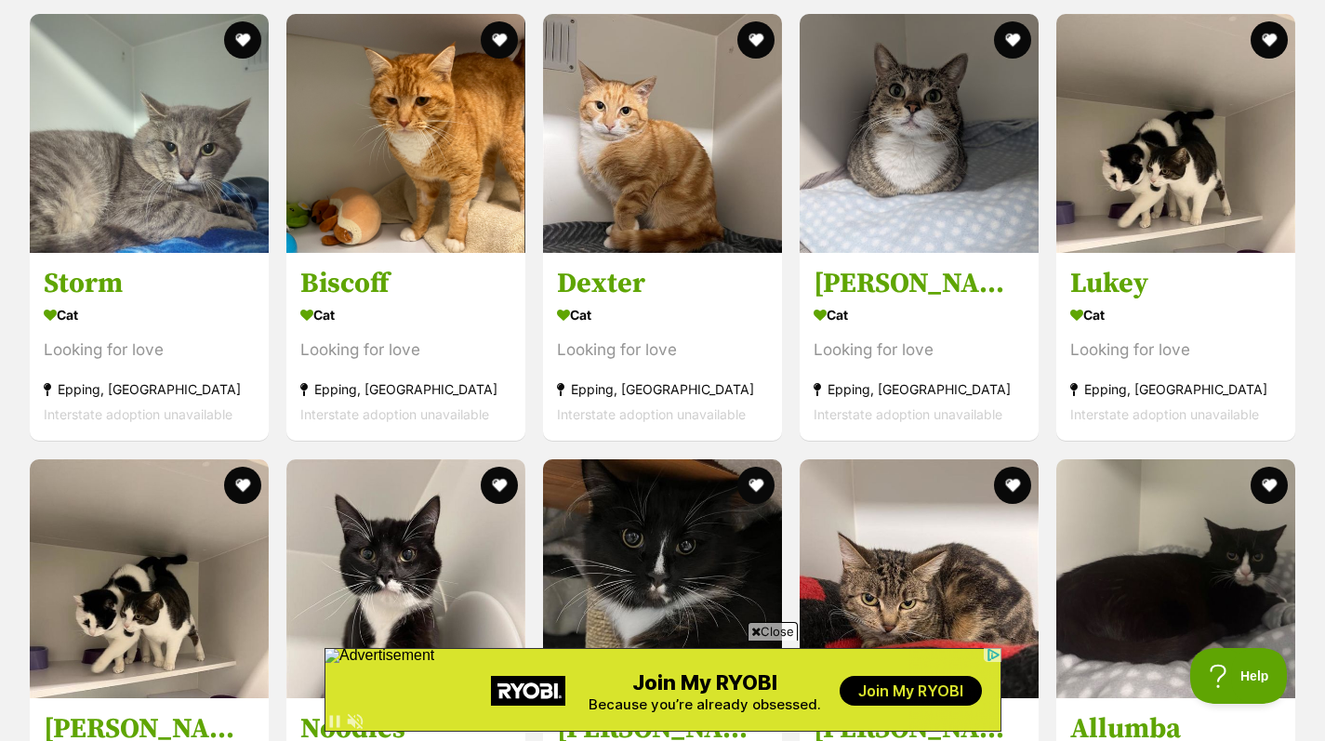
click at [701, 325] on div "Cat" at bounding box center [662, 315] width 211 height 27
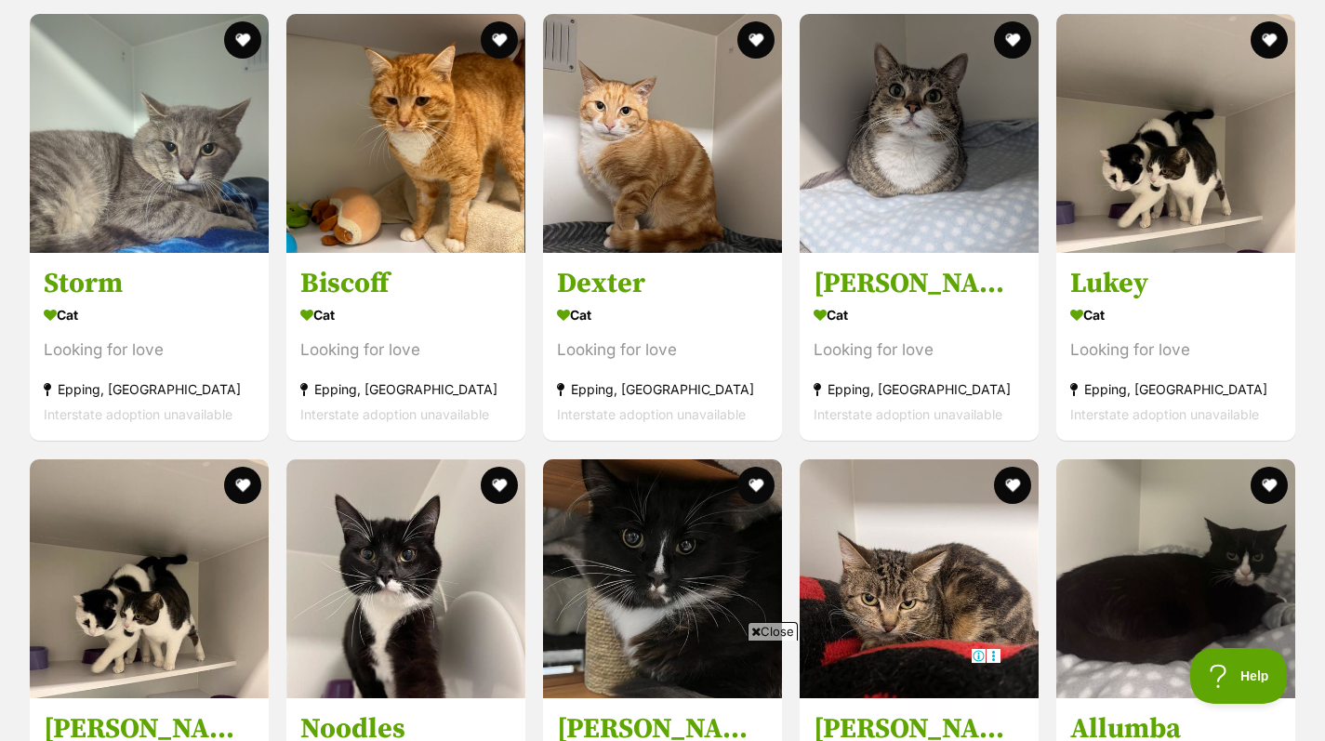
click at [895, 321] on div "Cat" at bounding box center [918, 315] width 211 height 27
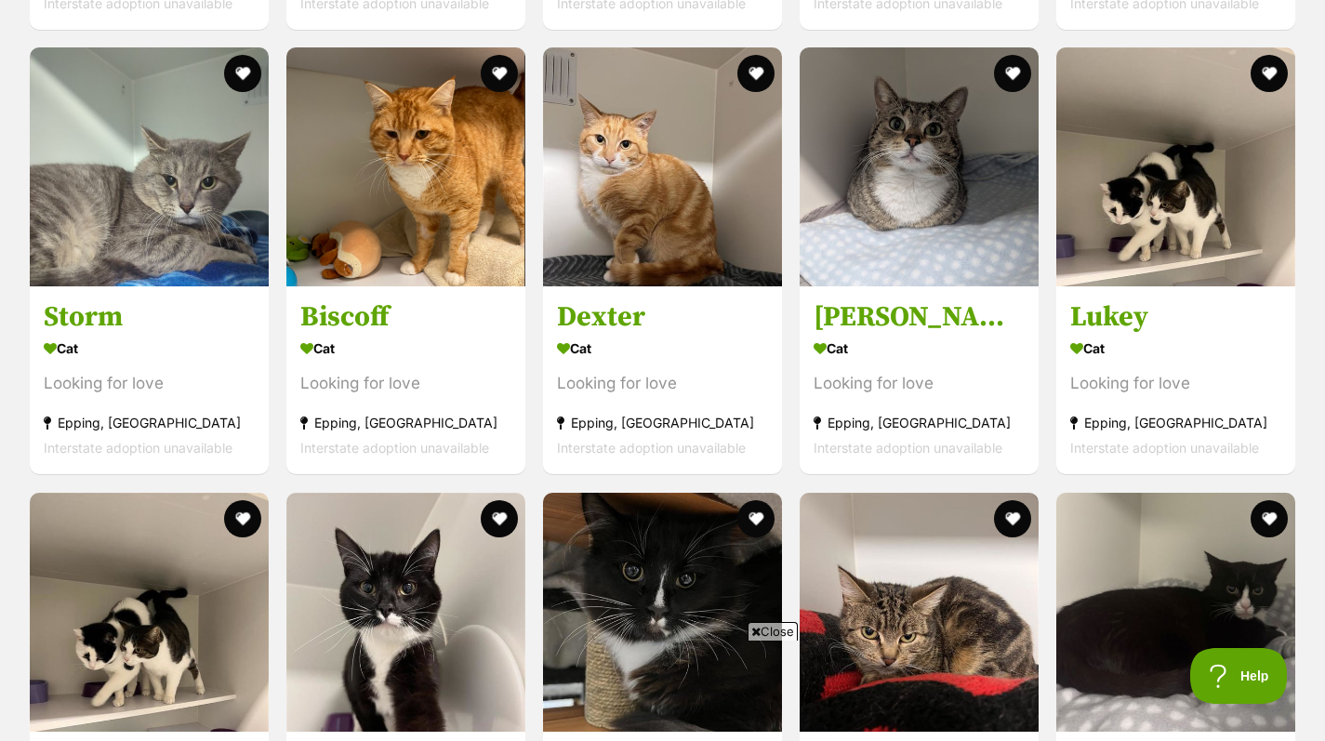
click at [1140, 324] on h3 "Lukey" at bounding box center [1175, 317] width 211 height 35
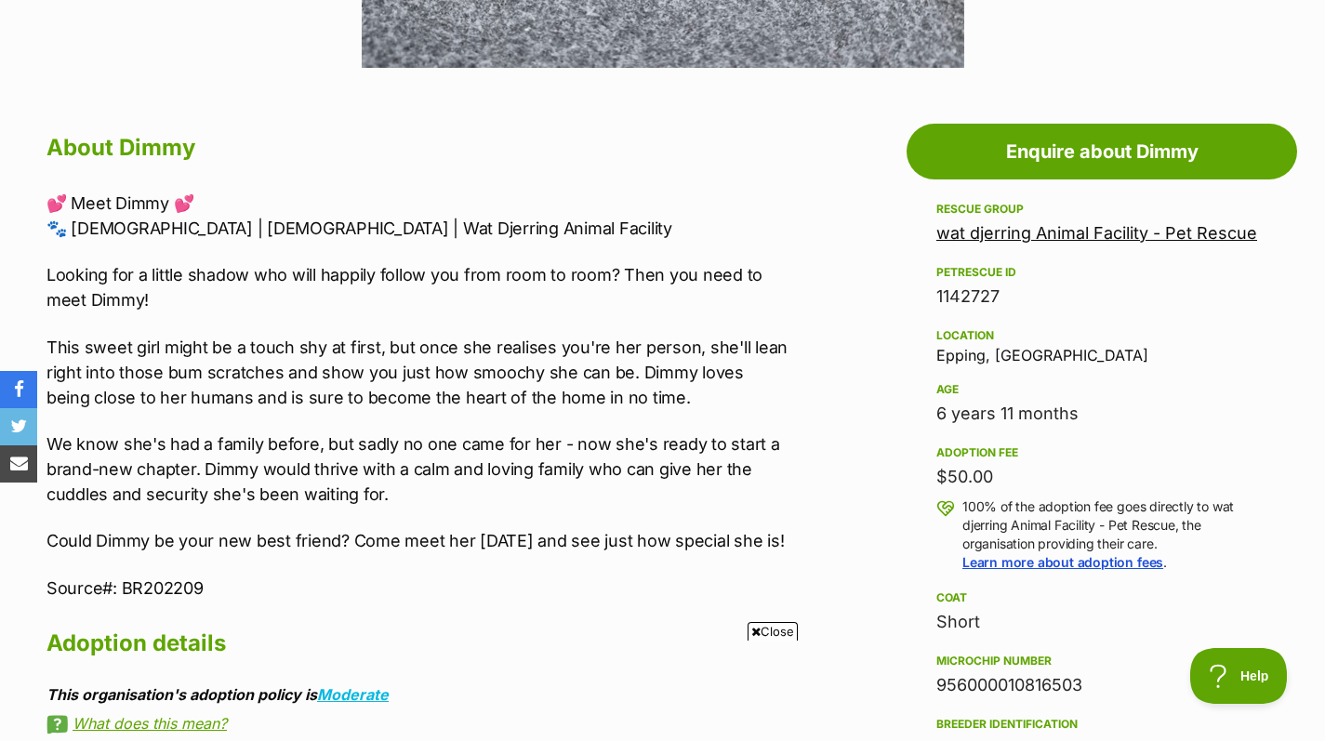
scroll to position [980, 0]
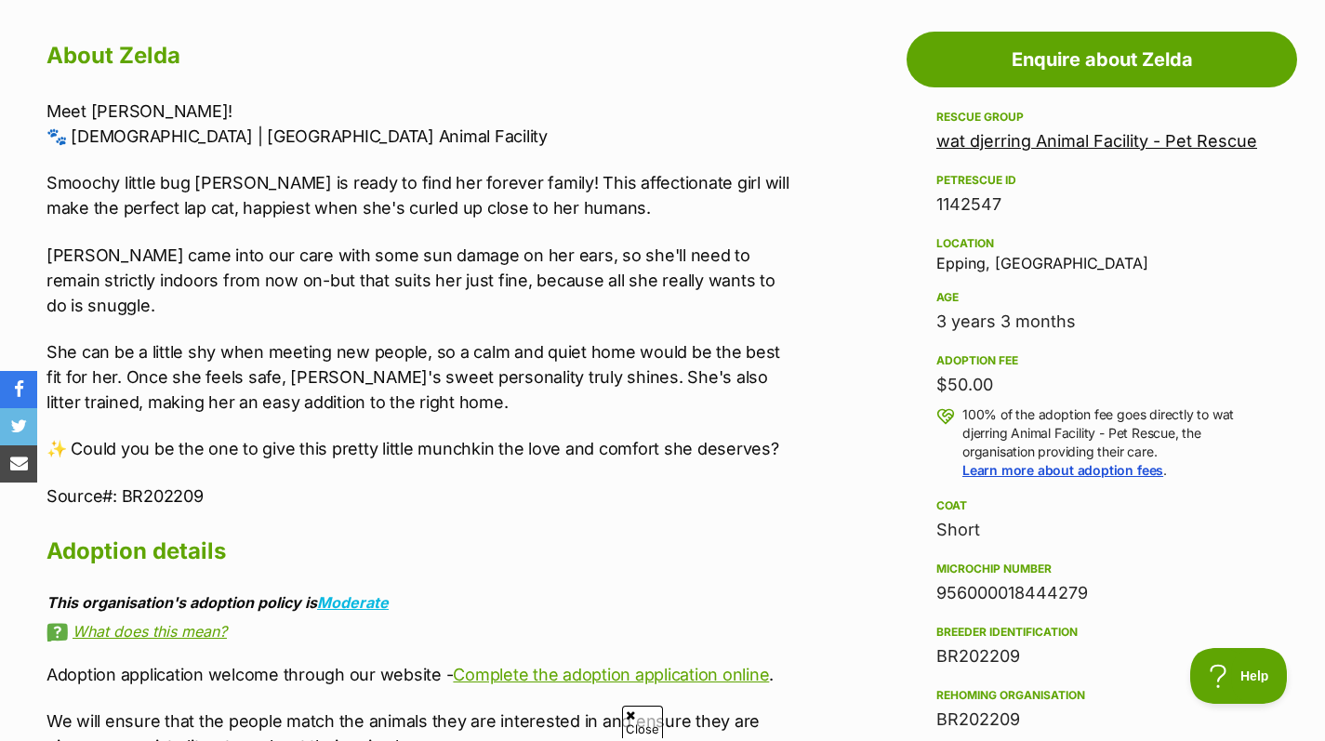
scroll to position [1014, 0]
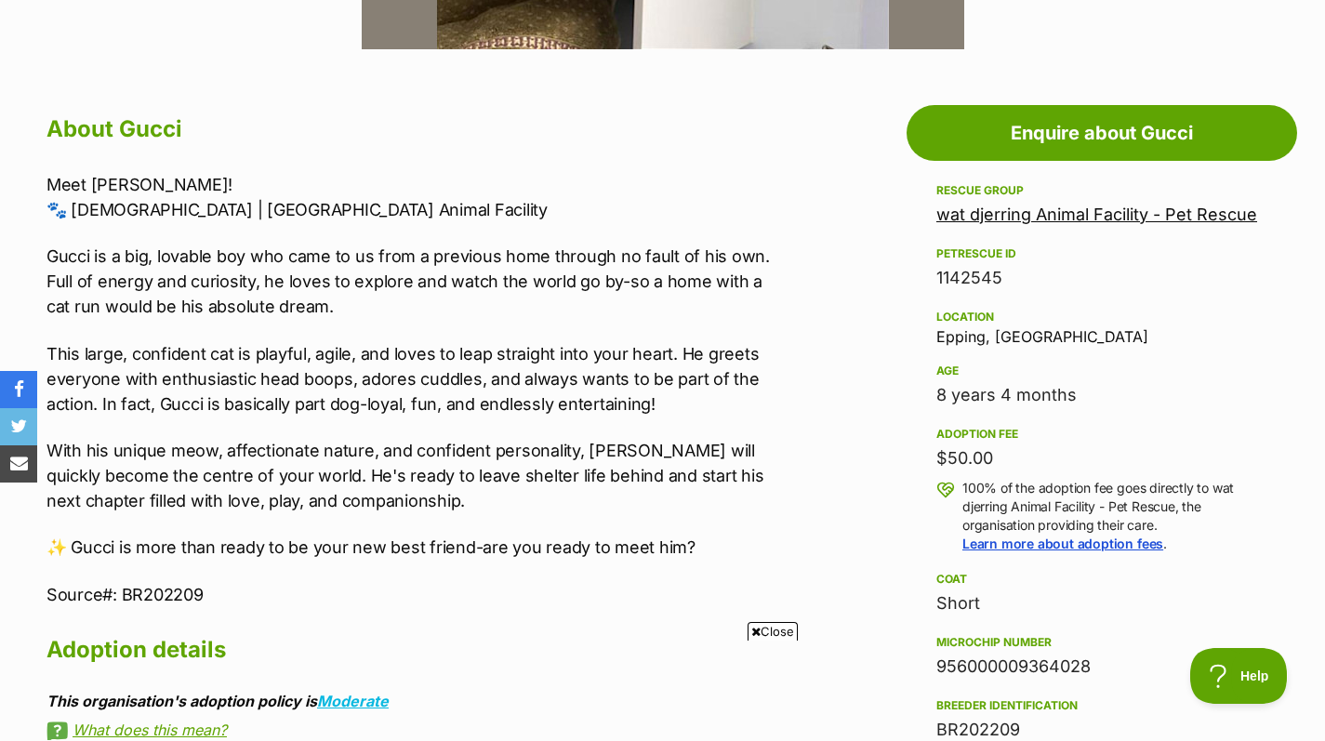
scroll to position [941, 0]
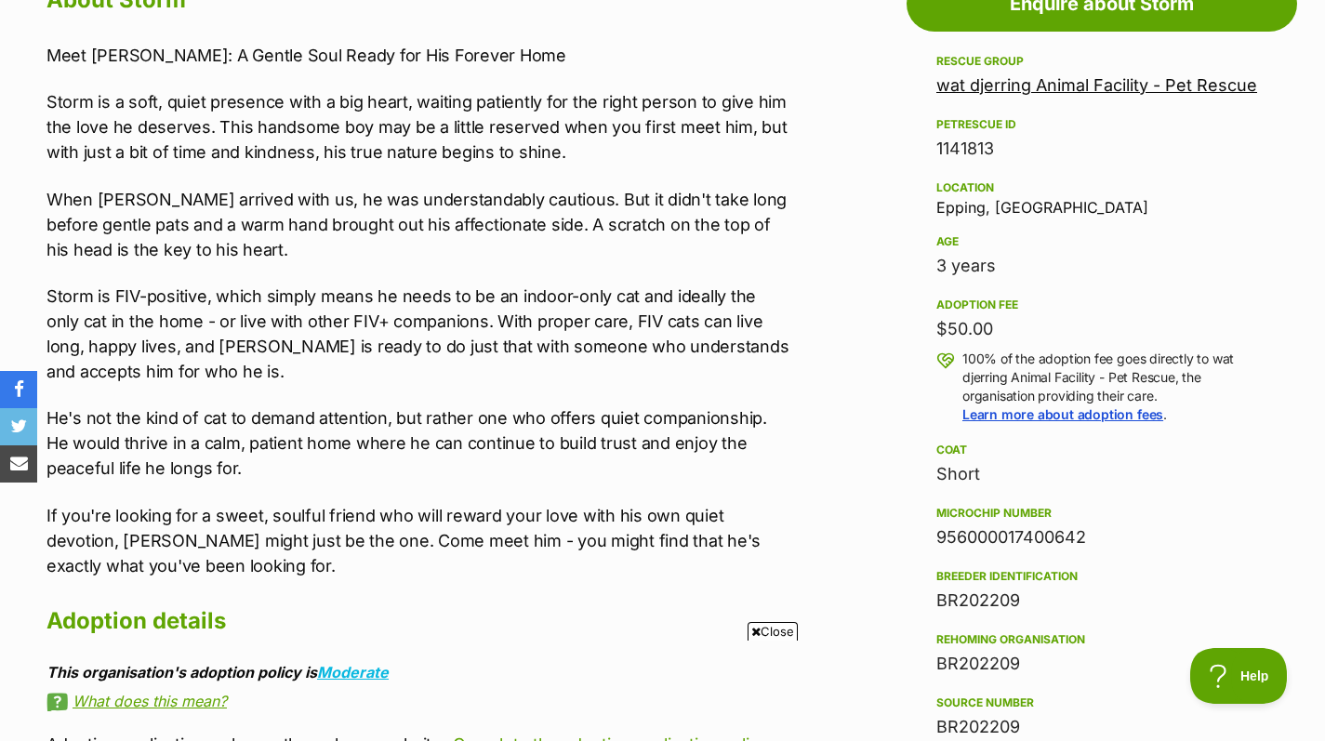
scroll to position [1071, 0]
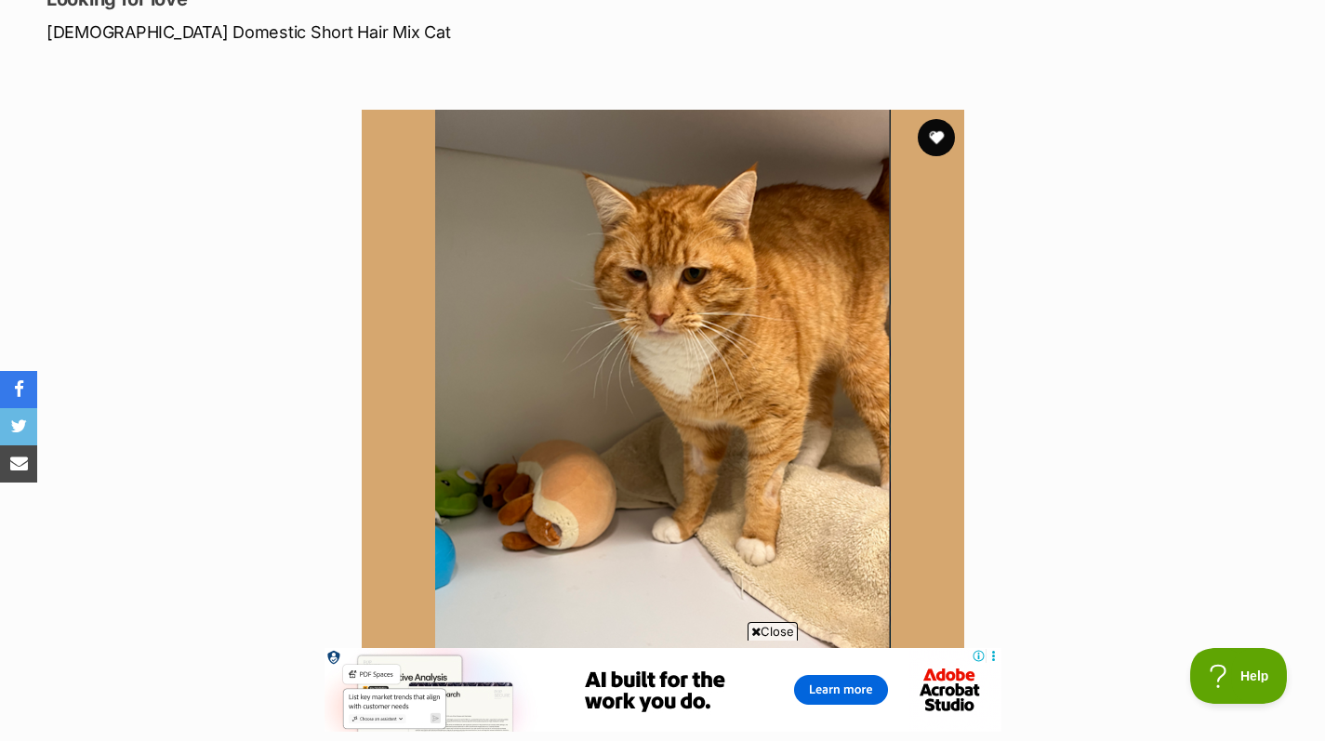
scroll to position [276, 0]
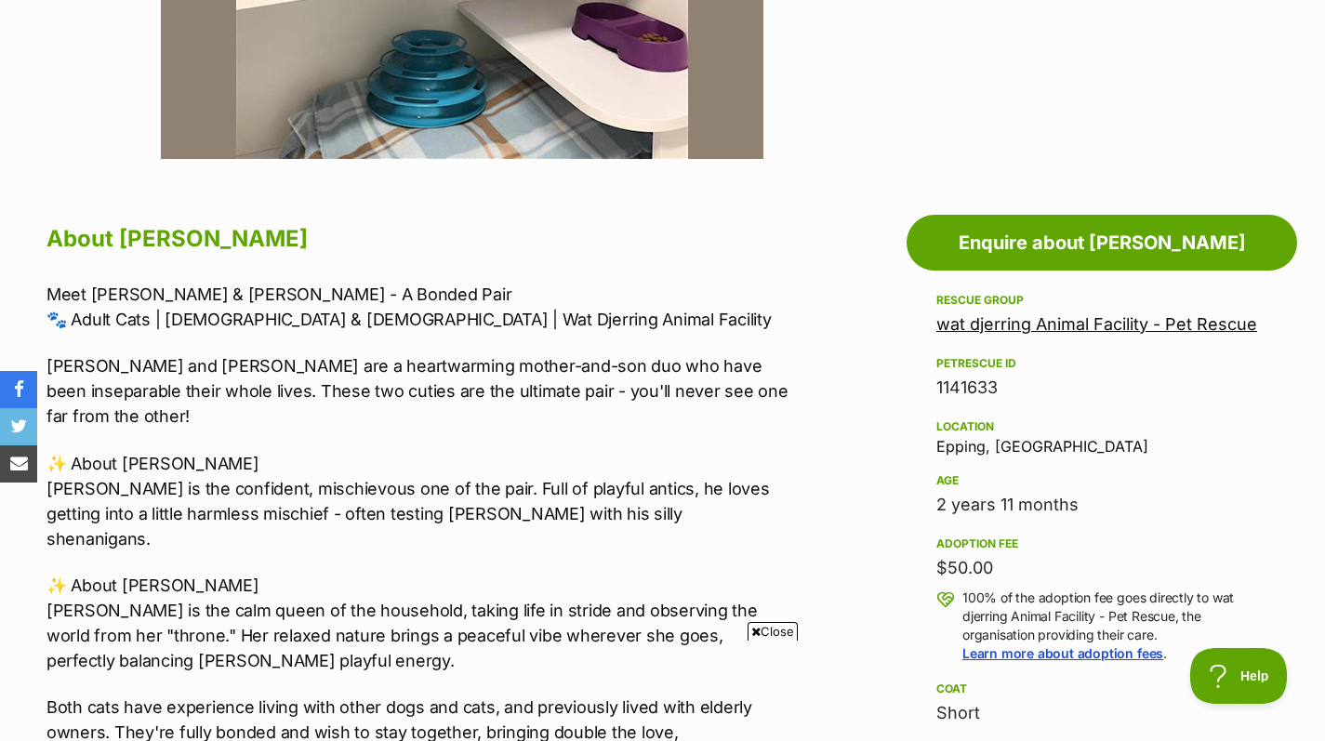
scroll to position [830, 0]
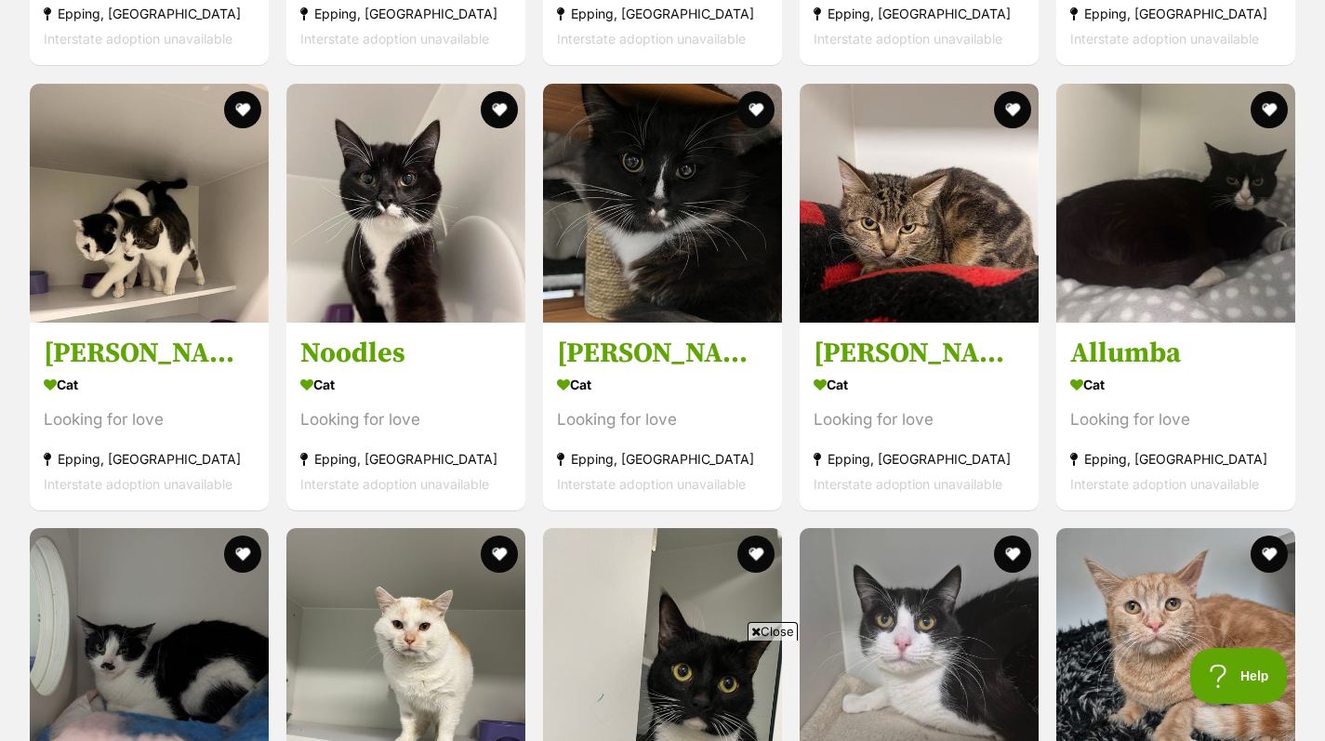
scroll to position [3993, 0]
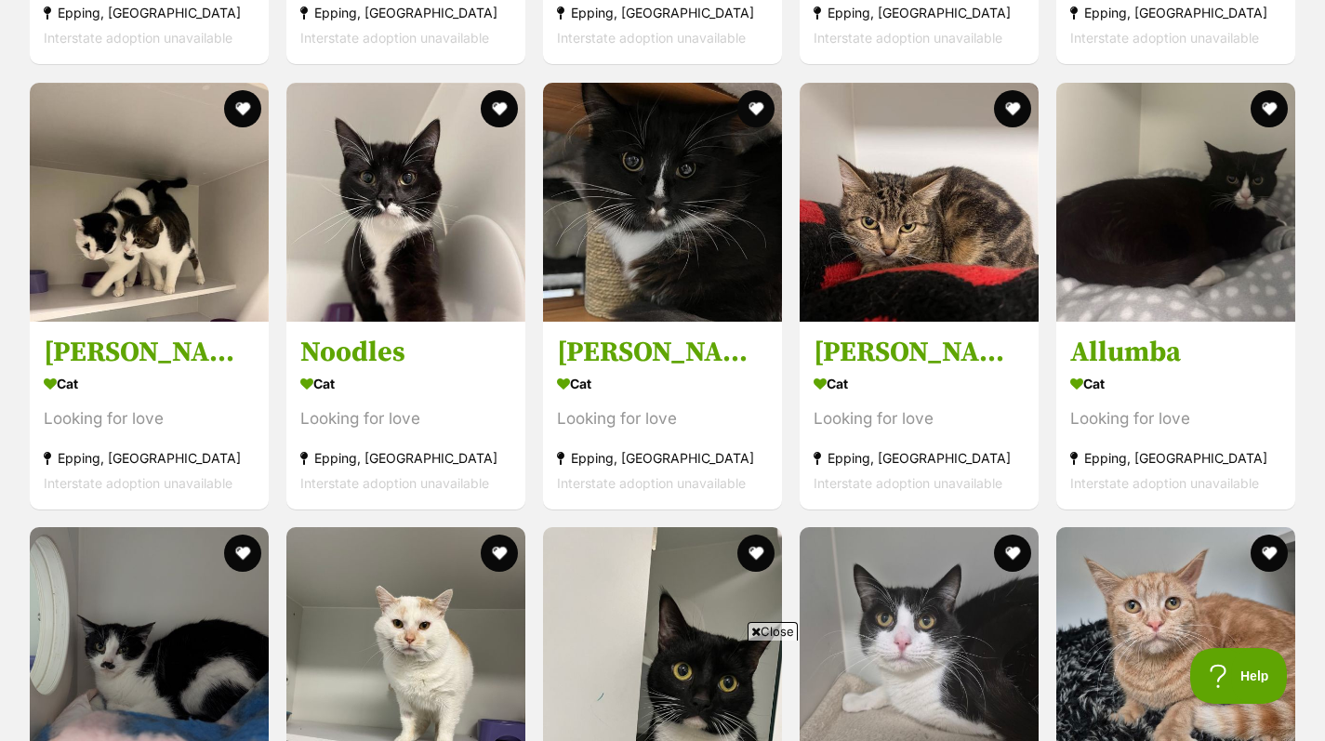
click at [412, 402] on section "Cat Looking for love Epping, VIC Interstate adoption unavailable" at bounding box center [405, 432] width 211 height 125
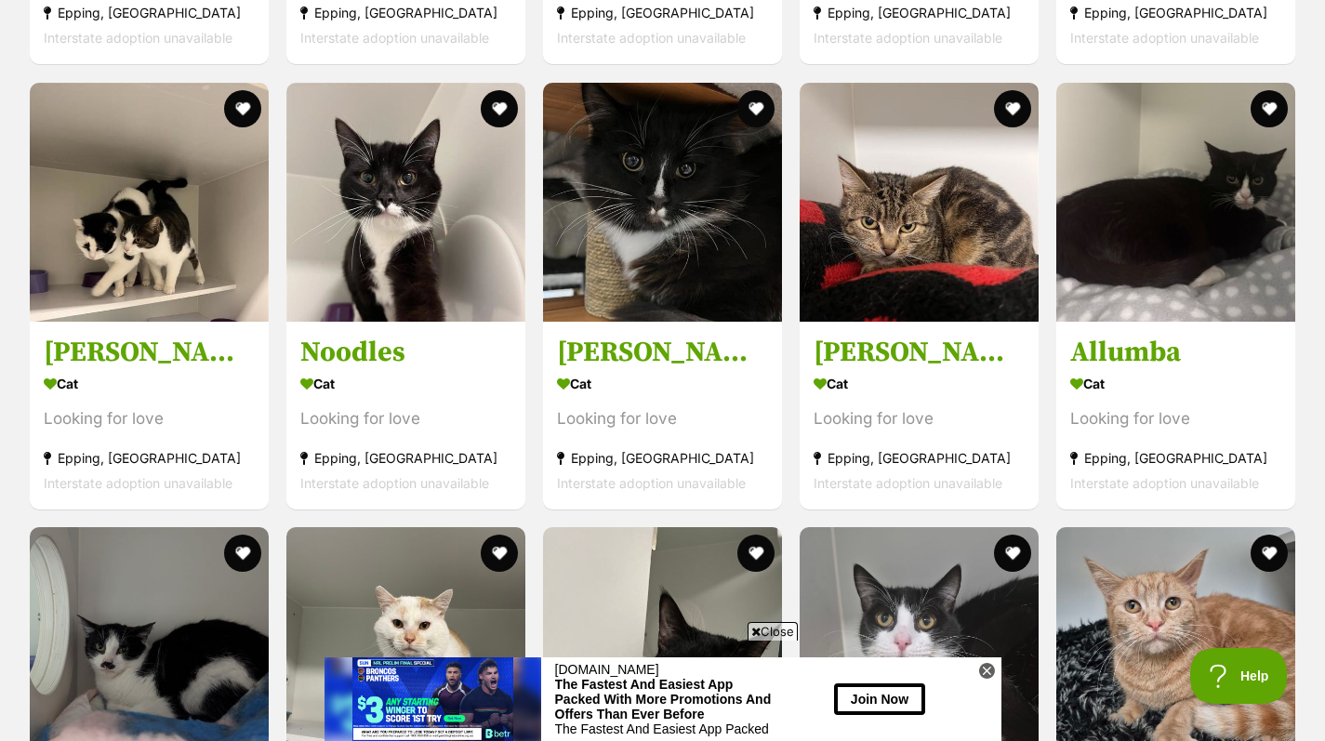
click at [661, 402] on section "Cat Looking for love Epping, VIC Interstate adoption unavailable" at bounding box center [662, 432] width 211 height 125
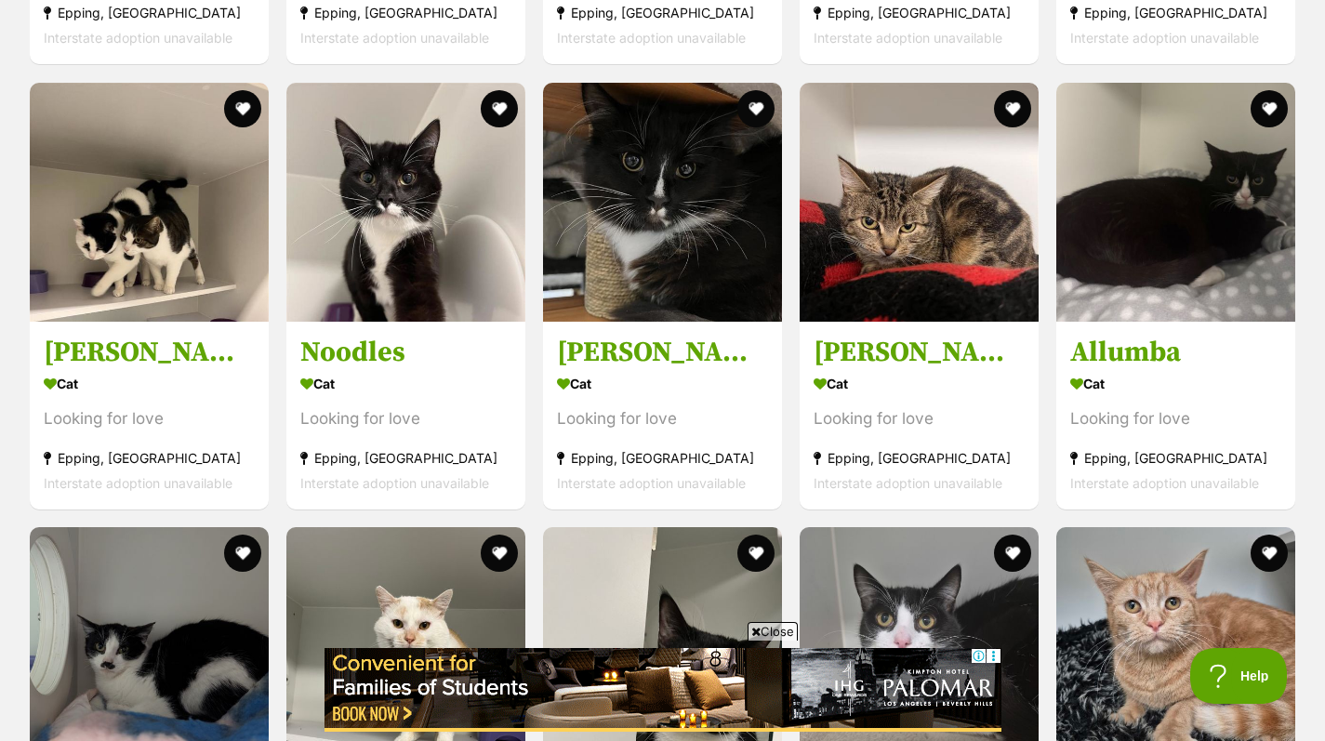
click at [895, 387] on div "Cat" at bounding box center [918, 383] width 211 height 27
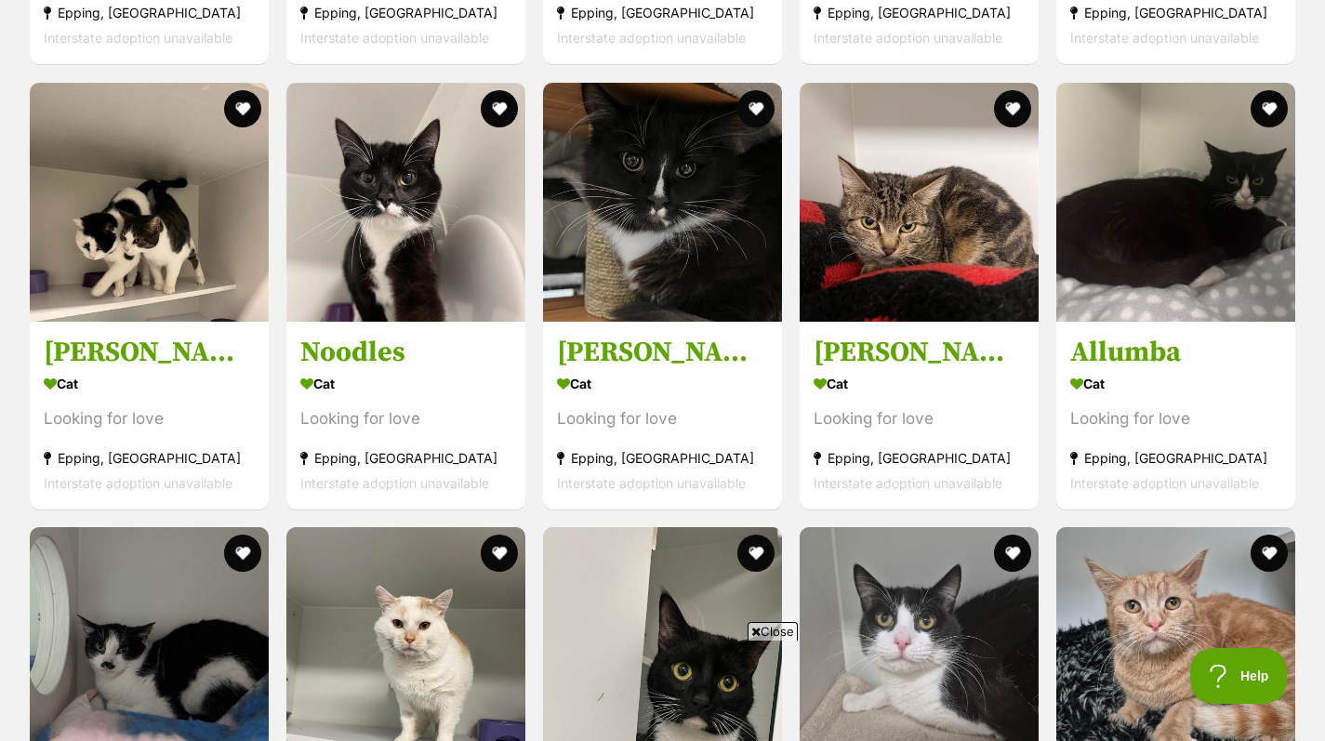
click at [1150, 442] on section "Cat Looking for love Epping, VIC Interstate adoption unavailable" at bounding box center [1175, 432] width 211 height 125
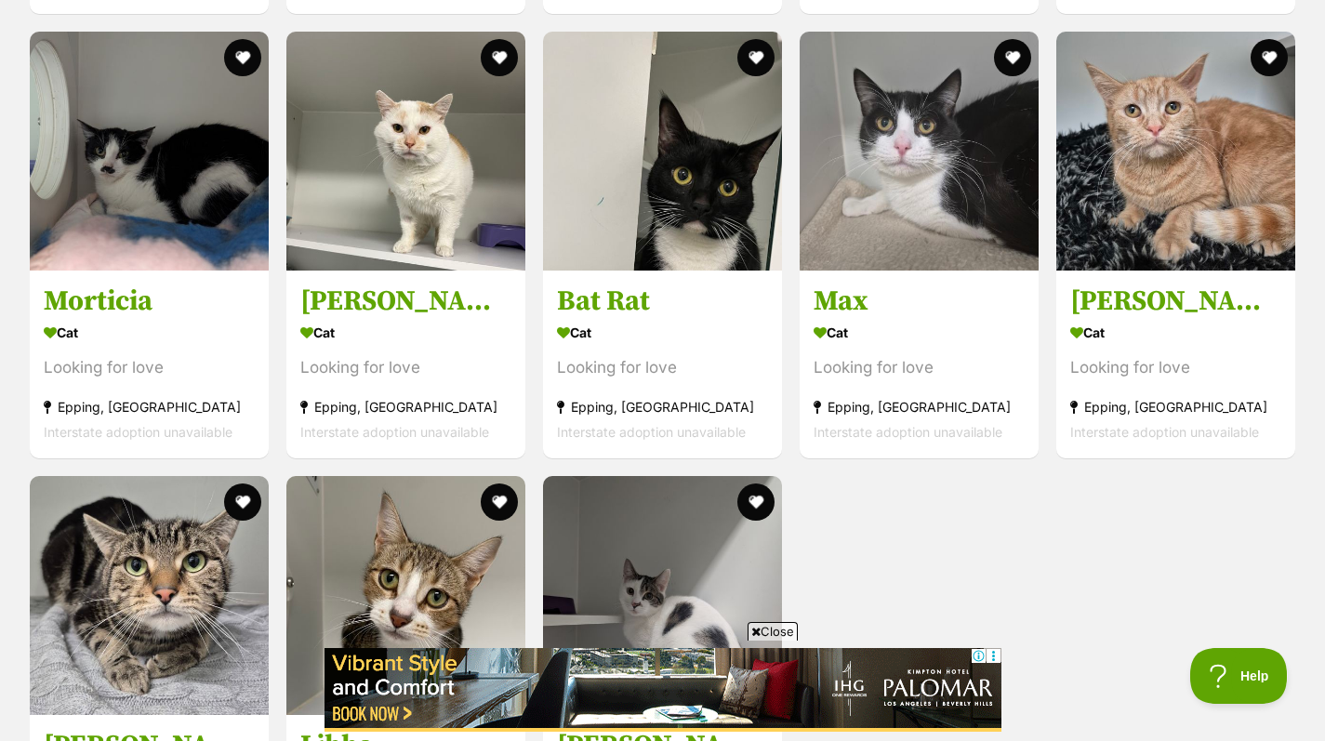
click at [96, 316] on h3 "Morticia" at bounding box center [149, 301] width 211 height 35
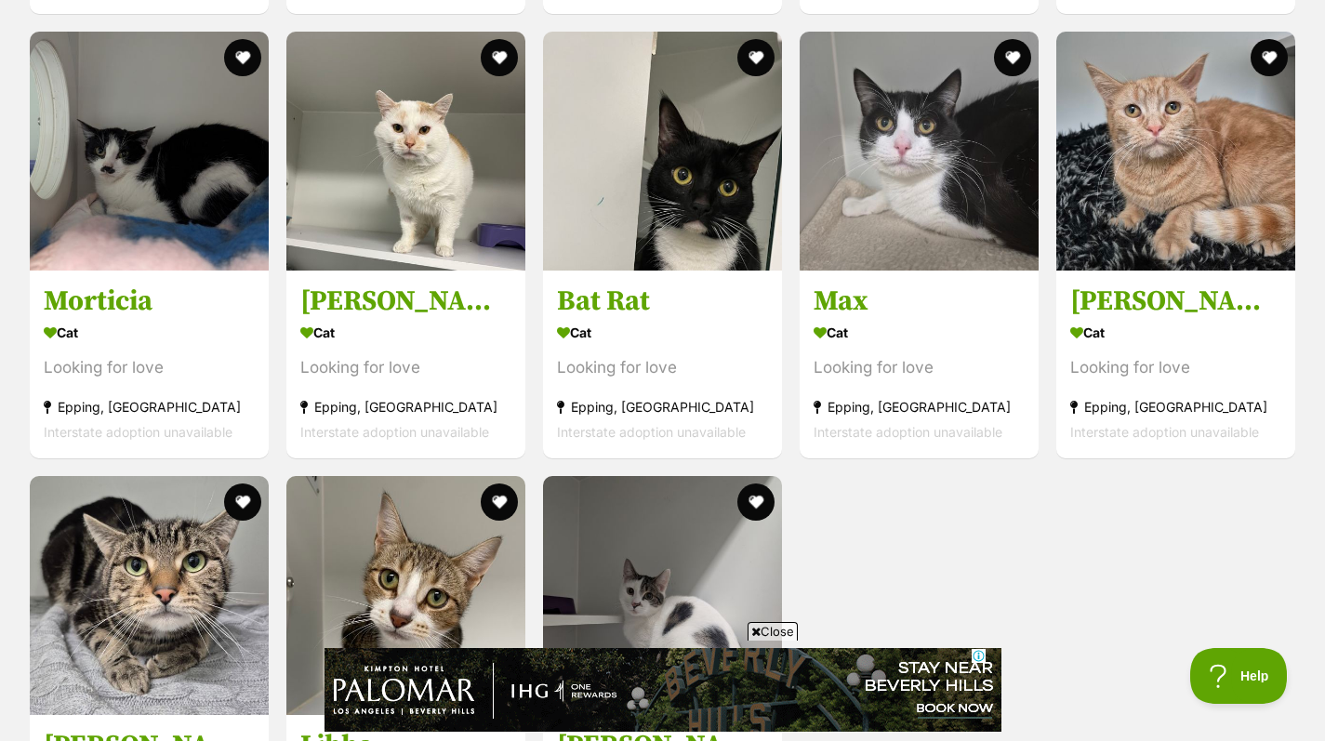
click at [379, 305] on h3 "[PERSON_NAME]" at bounding box center [405, 301] width 211 height 35
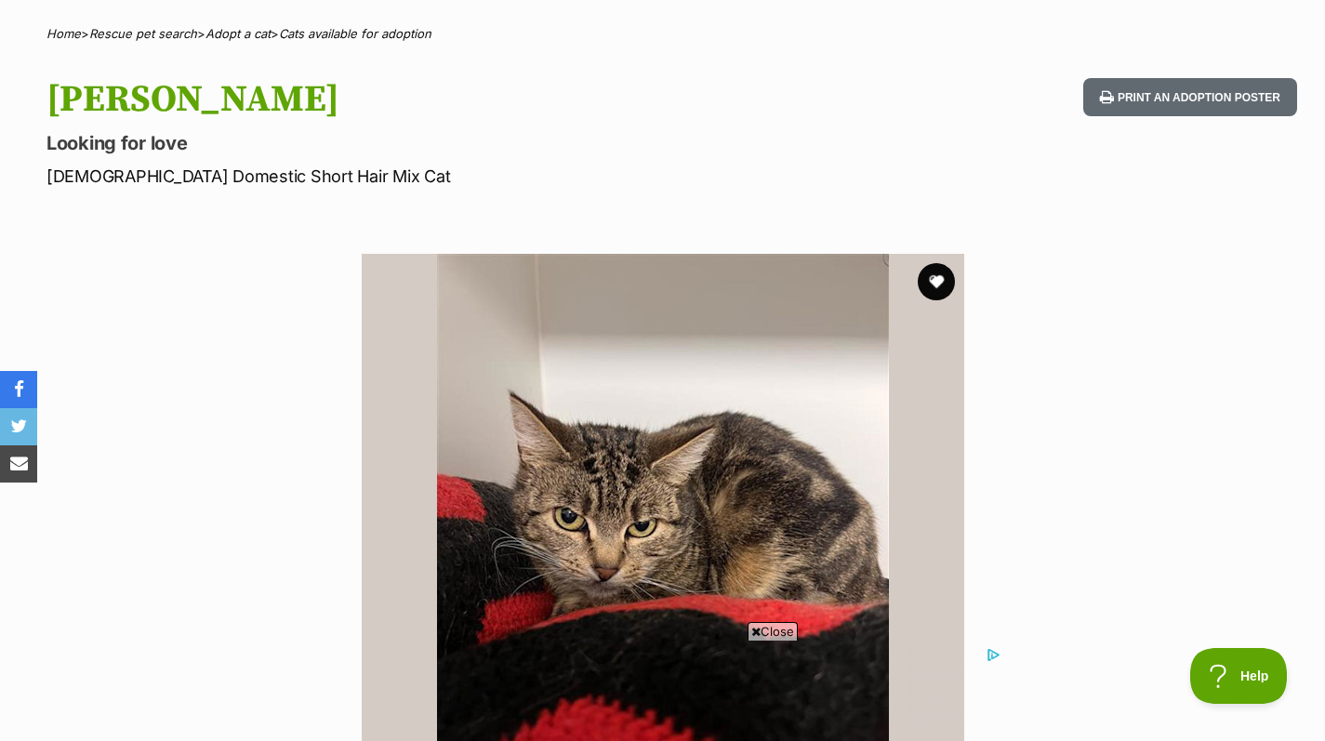
scroll to position [185, 0]
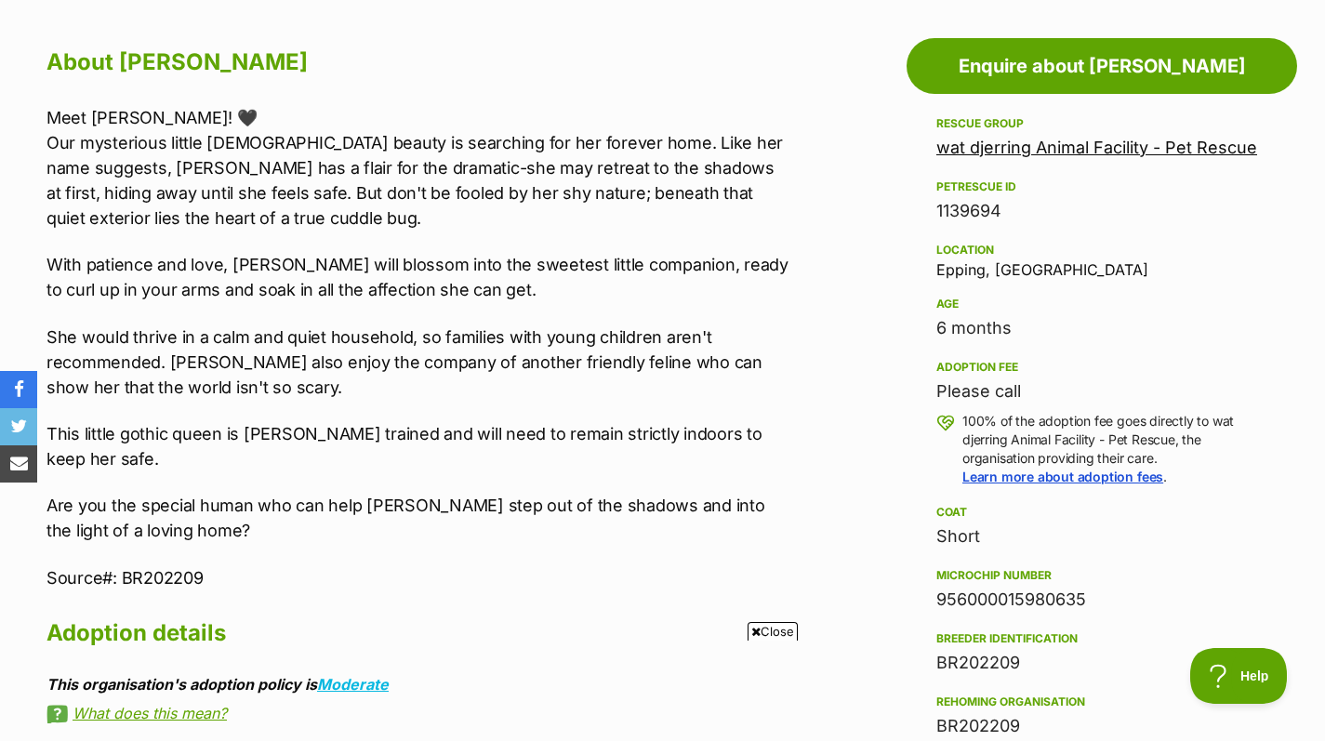
scroll to position [1009, 0]
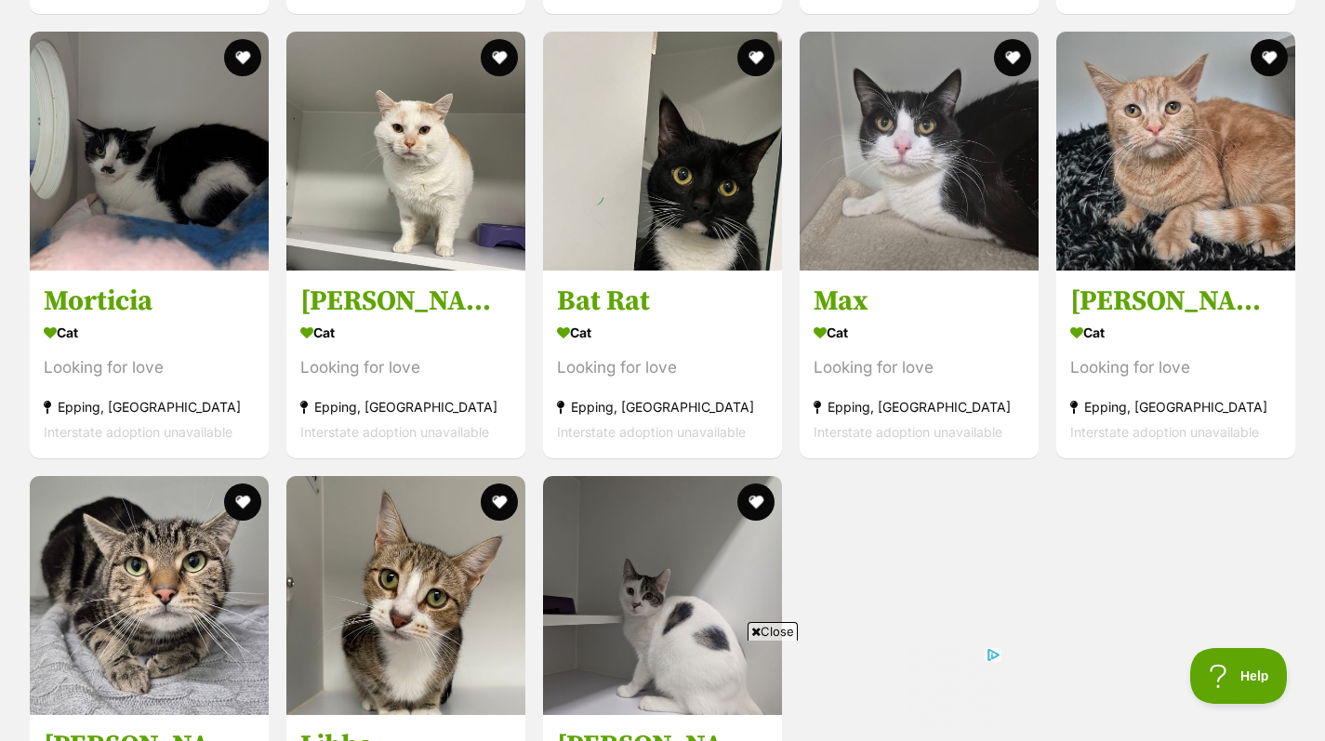
click at [650, 318] on h3 "Bat Rat" at bounding box center [662, 301] width 211 height 35
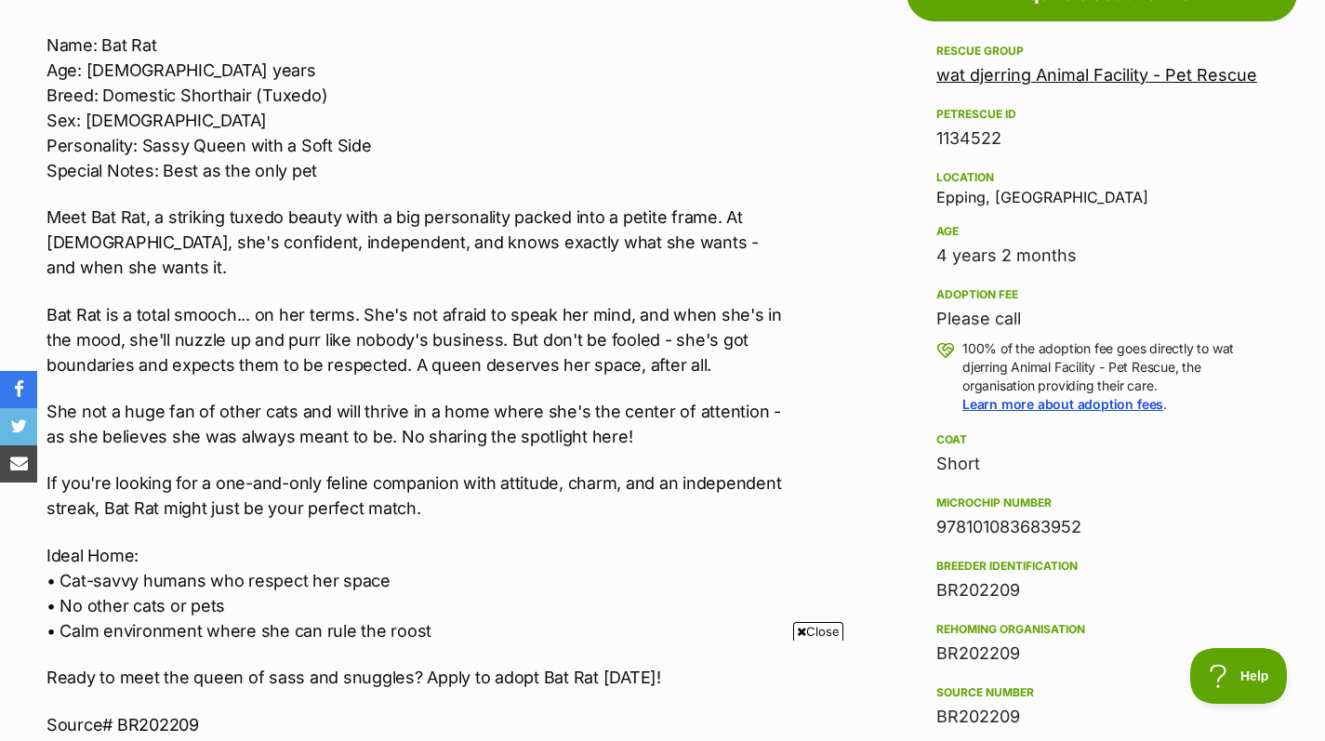
scroll to position [1114, 0]
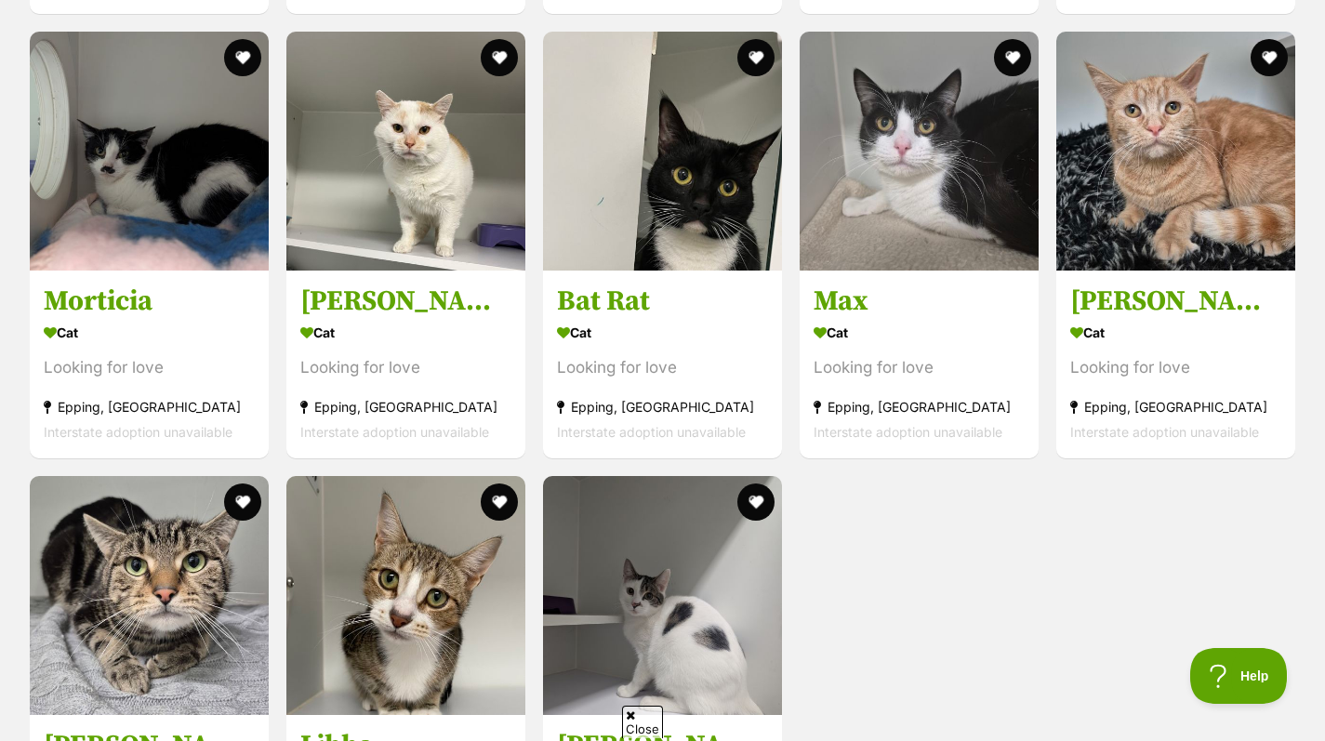
click at [865, 313] on h3 "Max" at bounding box center [918, 301] width 211 height 35
click at [1161, 378] on div "Looking for love" at bounding box center [1175, 367] width 211 height 25
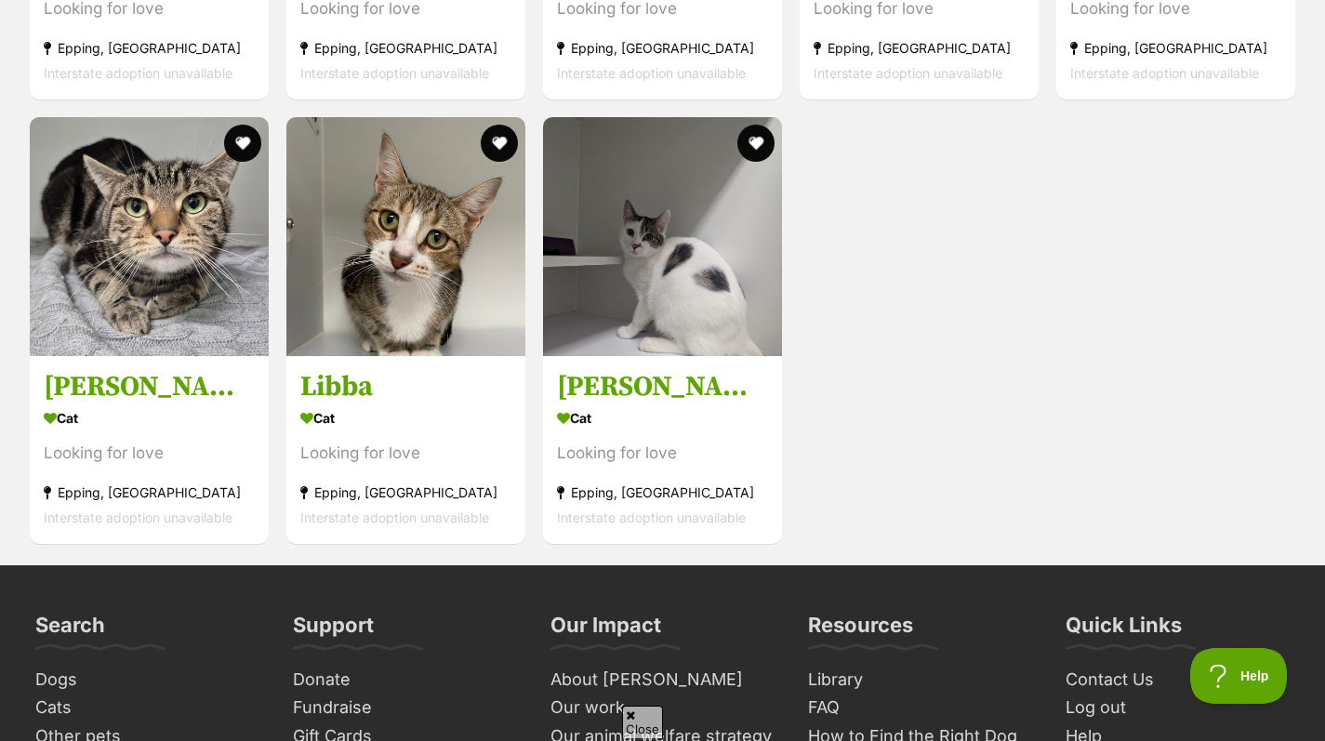
click at [98, 402] on h3 "[PERSON_NAME]" at bounding box center [149, 387] width 211 height 35
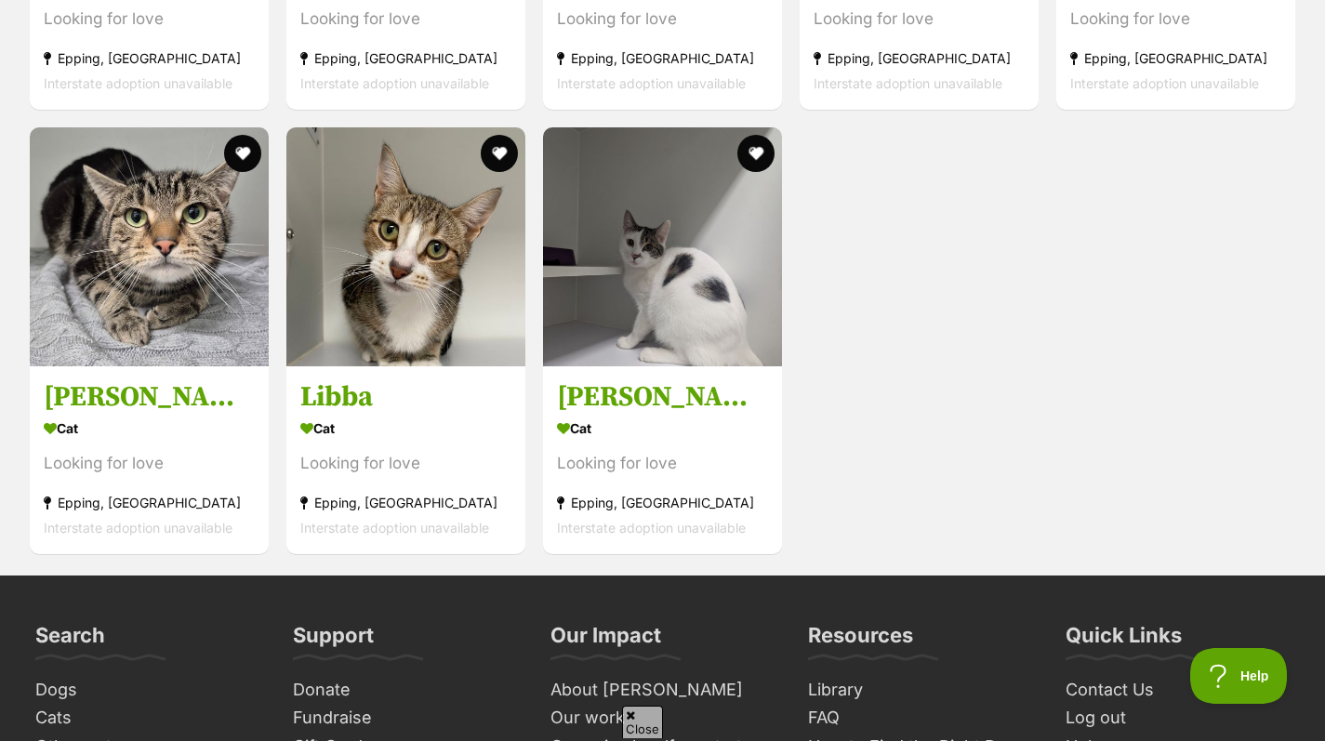
scroll to position [4847, 0]
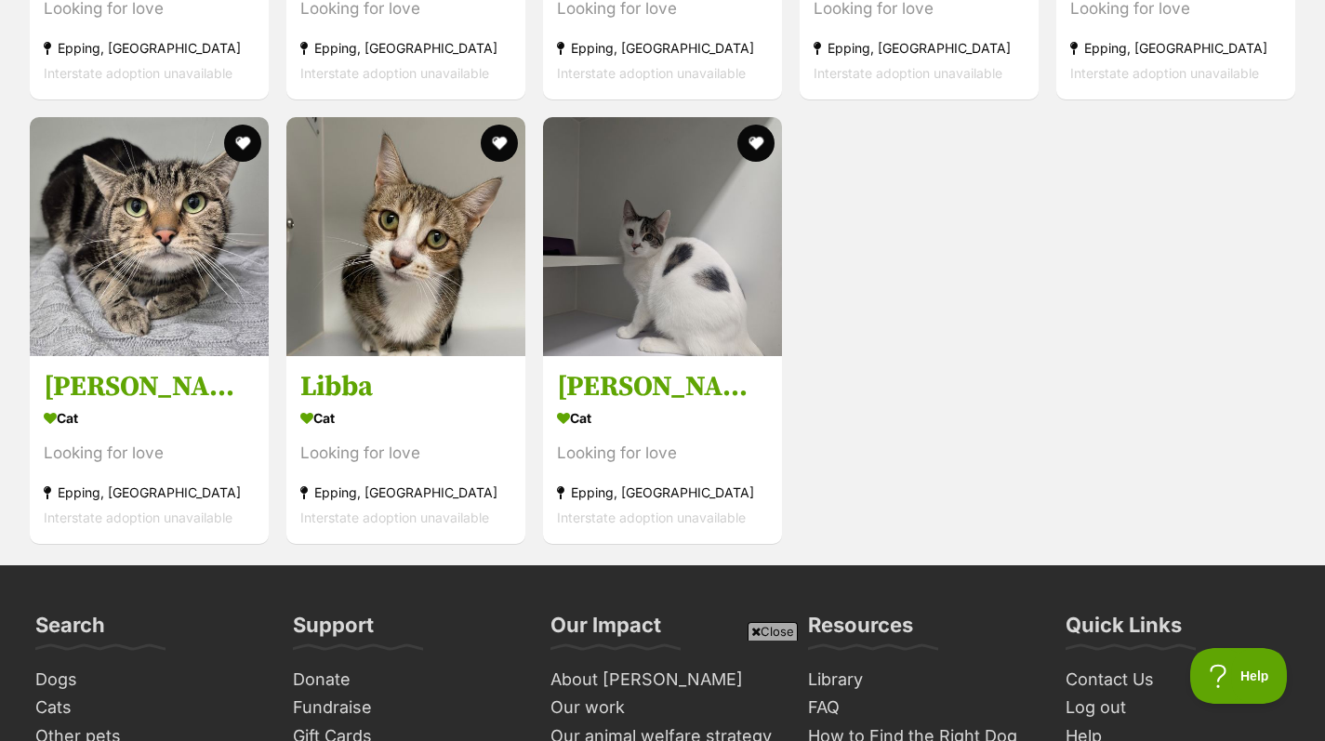
click at [366, 383] on h3 "Libba" at bounding box center [405, 387] width 211 height 35
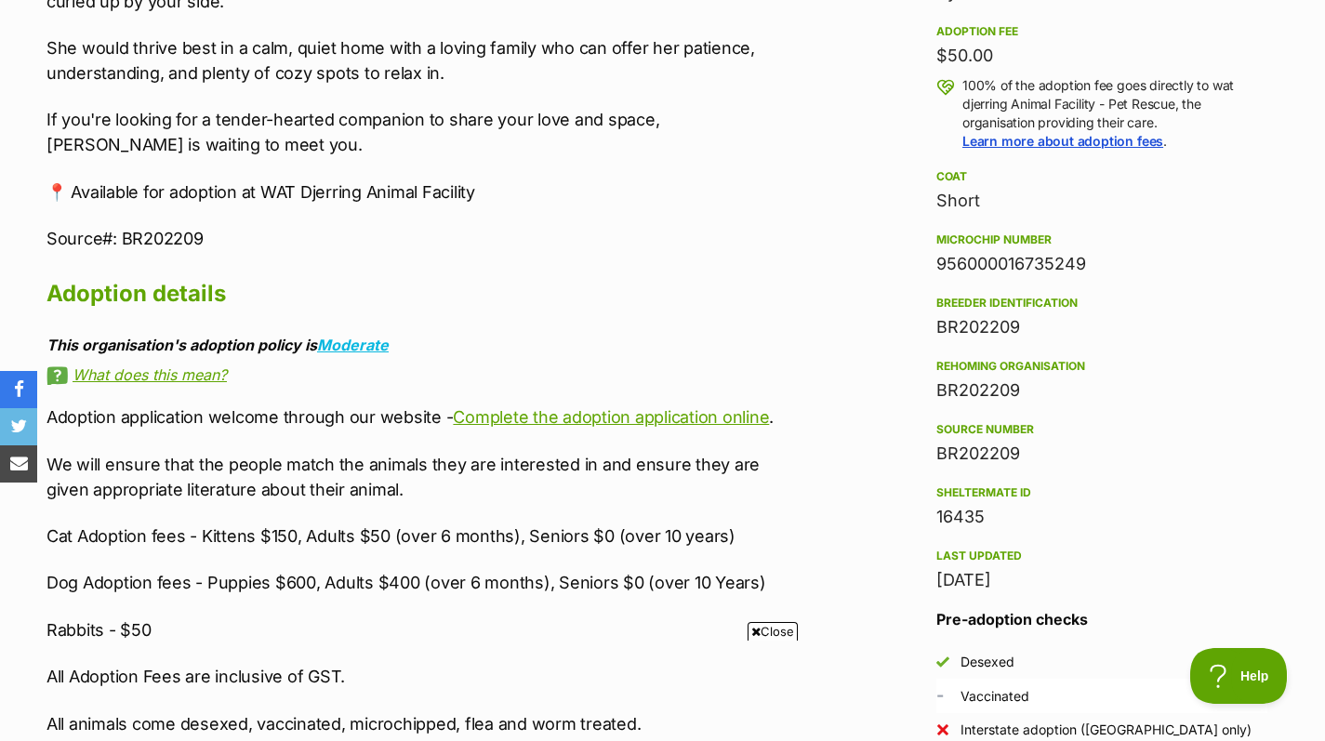
scroll to position [1338, 0]
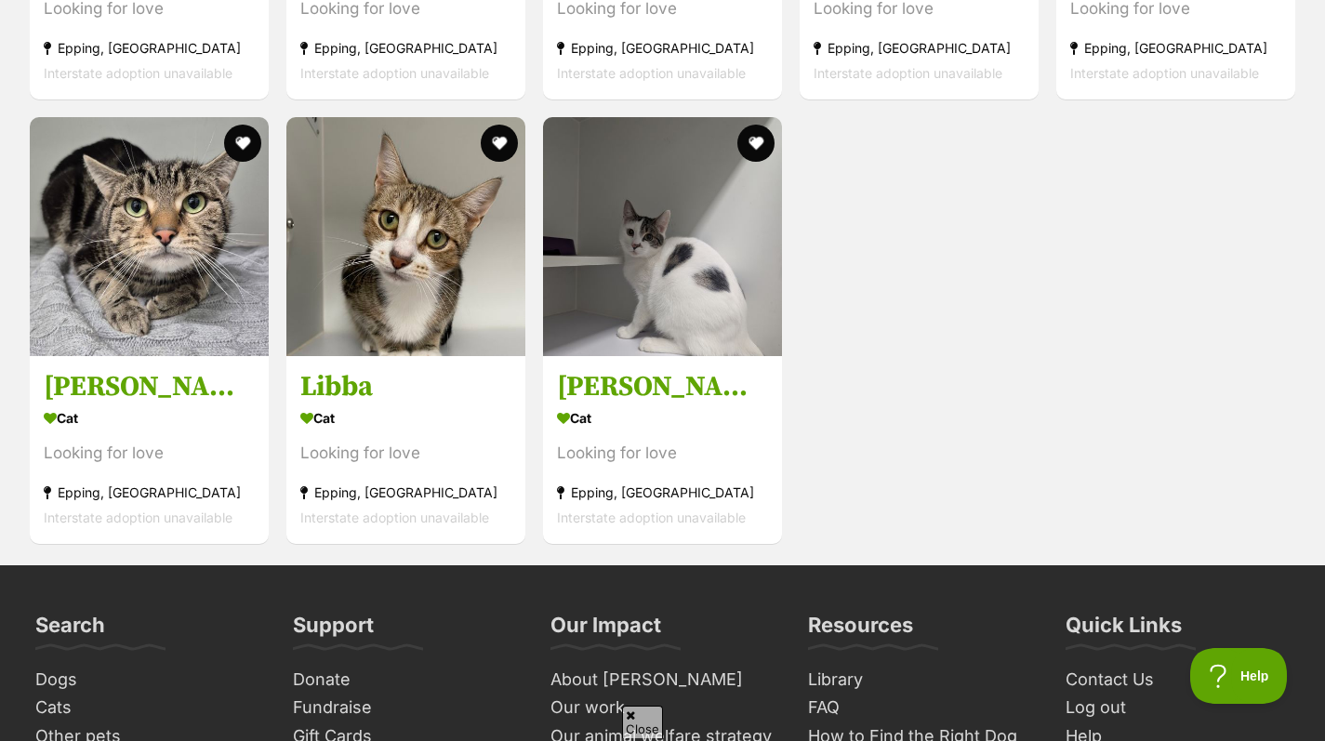
scroll to position [4832, 0]
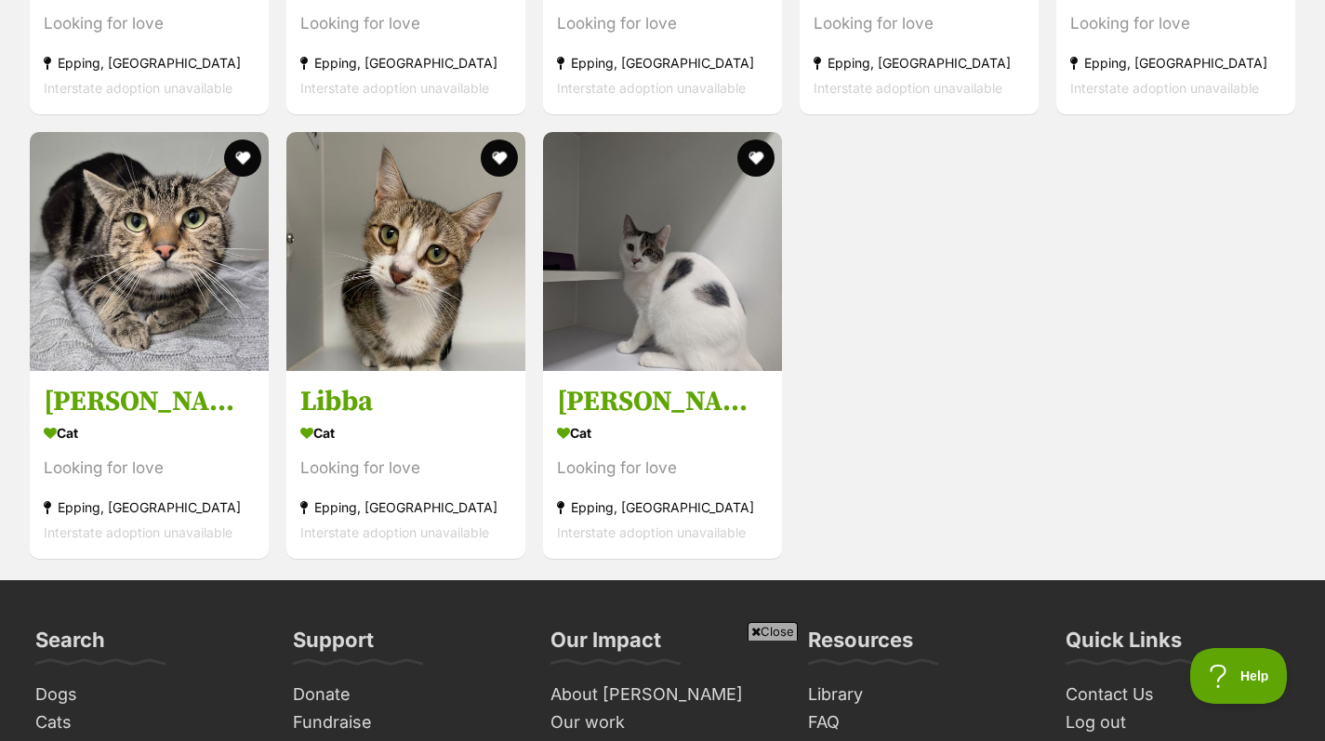
click at [649, 472] on div "Looking for love" at bounding box center [662, 468] width 211 height 25
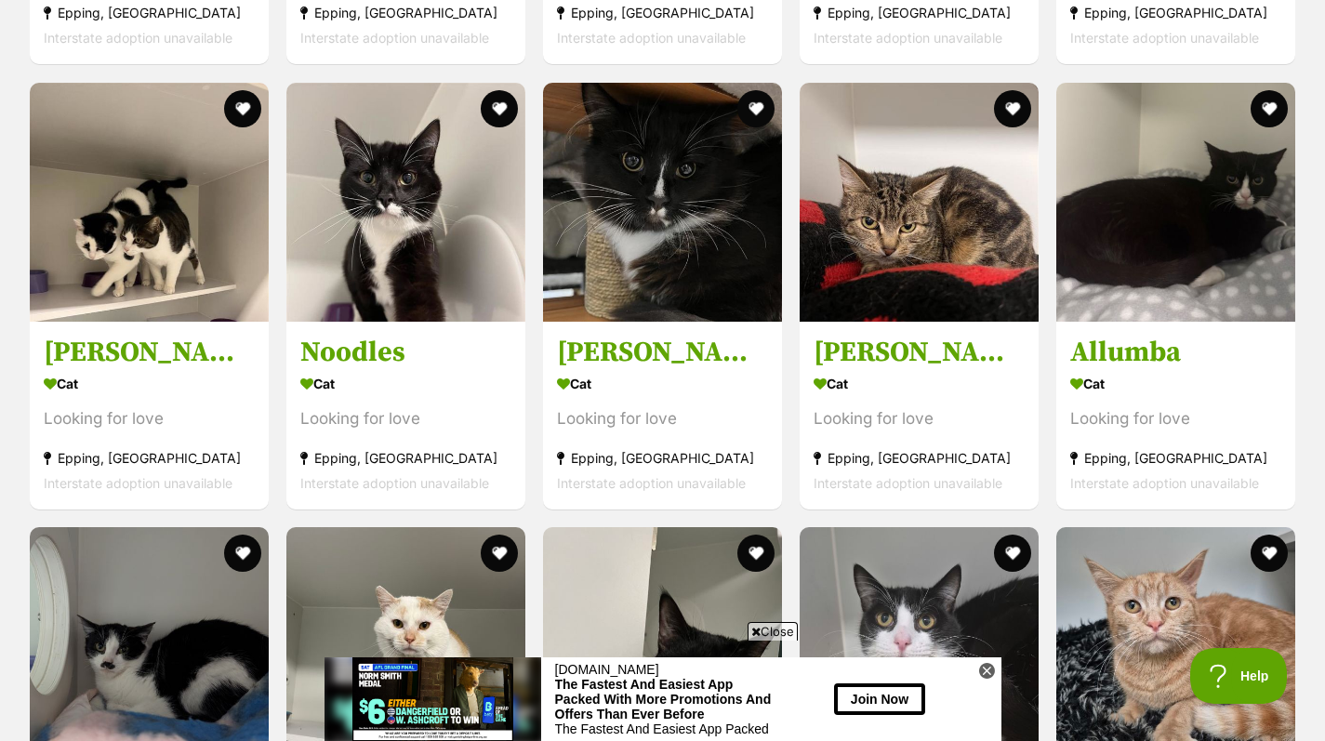
scroll to position [3992, 0]
